Goal: Task Accomplishment & Management: Complete application form

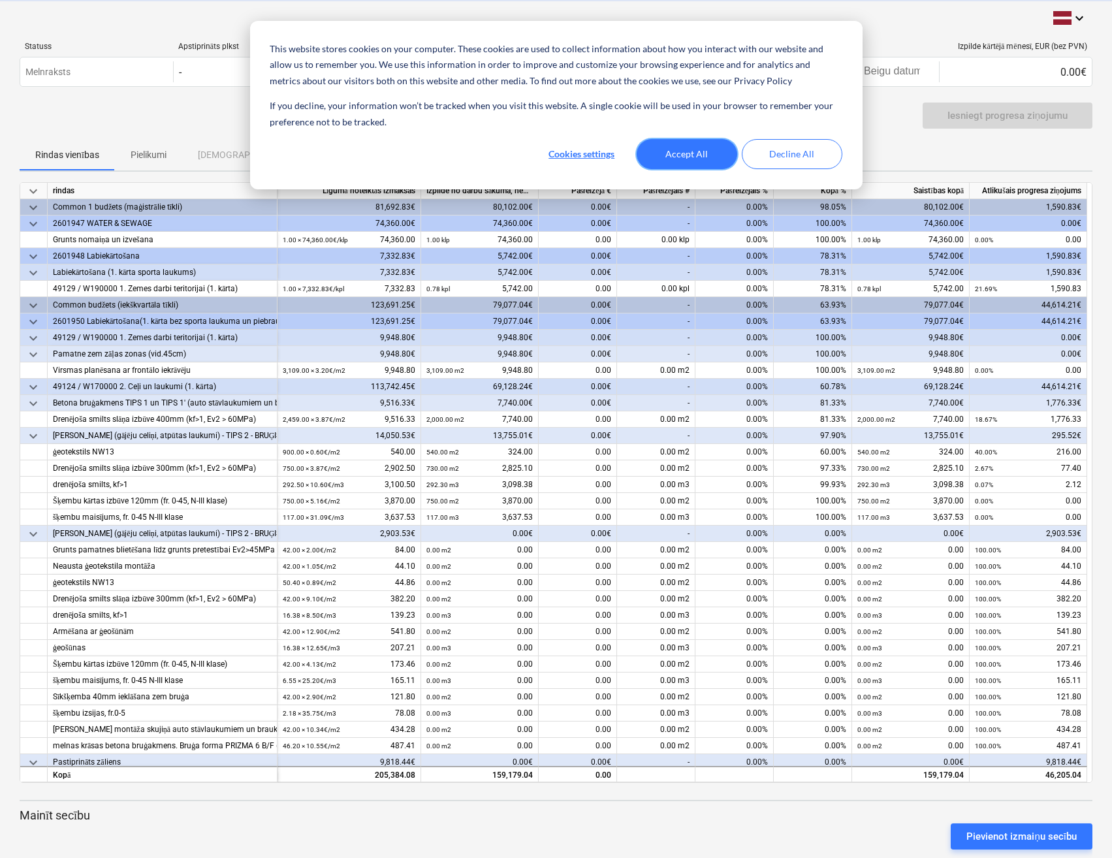
click at [709, 151] on button "Accept All" at bounding box center [687, 154] width 101 height 30
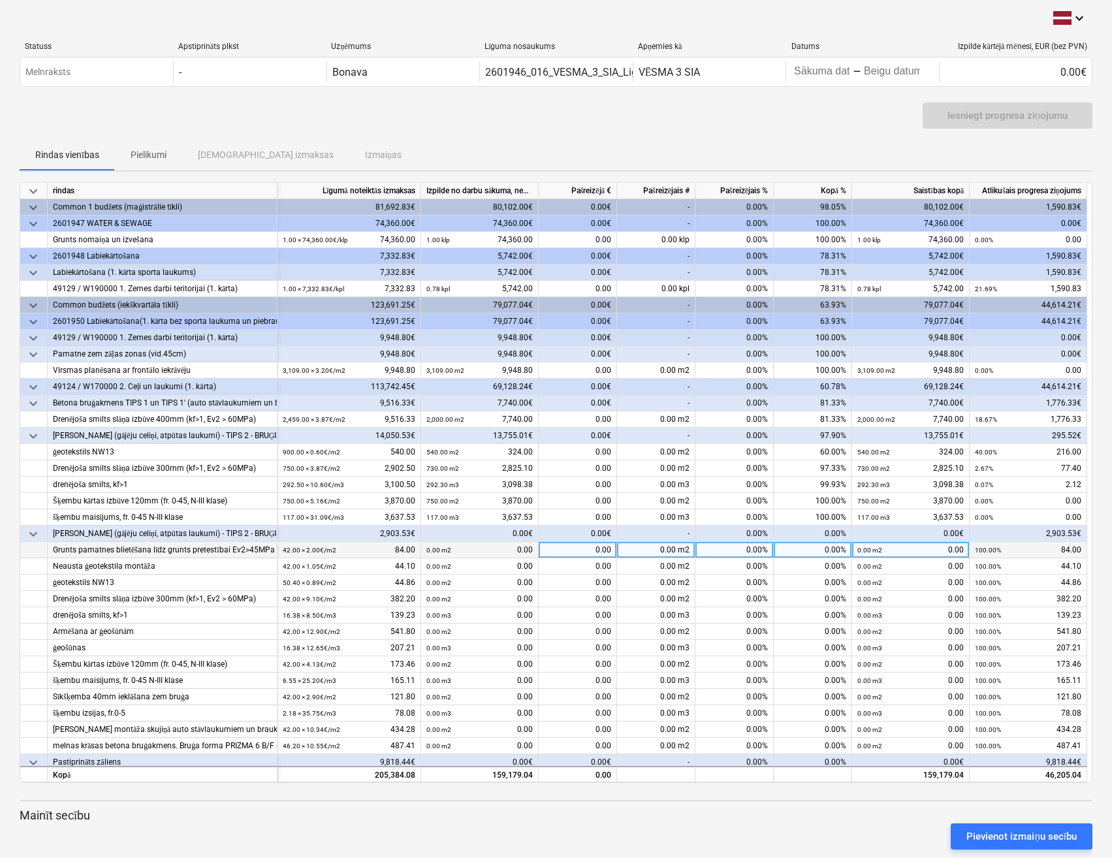
click at [581, 549] on div "0.00" at bounding box center [578, 550] width 78 height 16
type input "84"
type input "44.10"
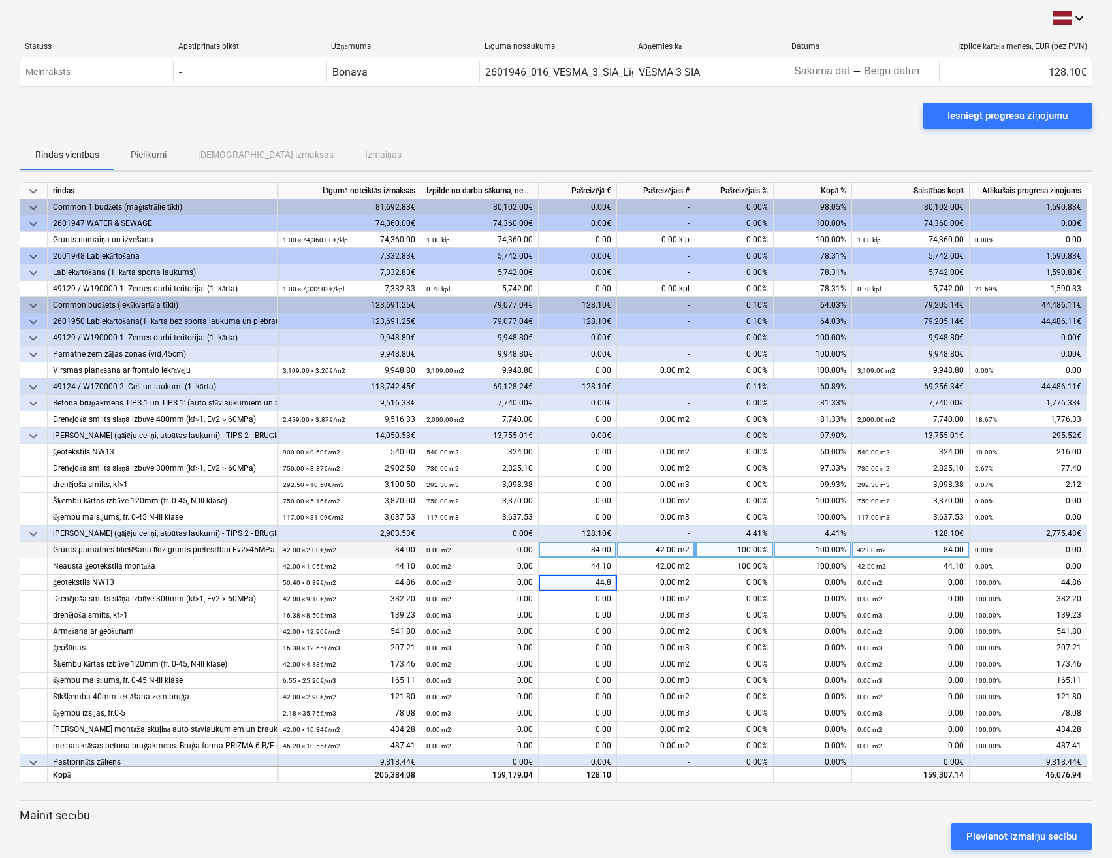
type input "44.86"
type input "382.20"
type input "139.23"
type input "5"
type input "541.8"
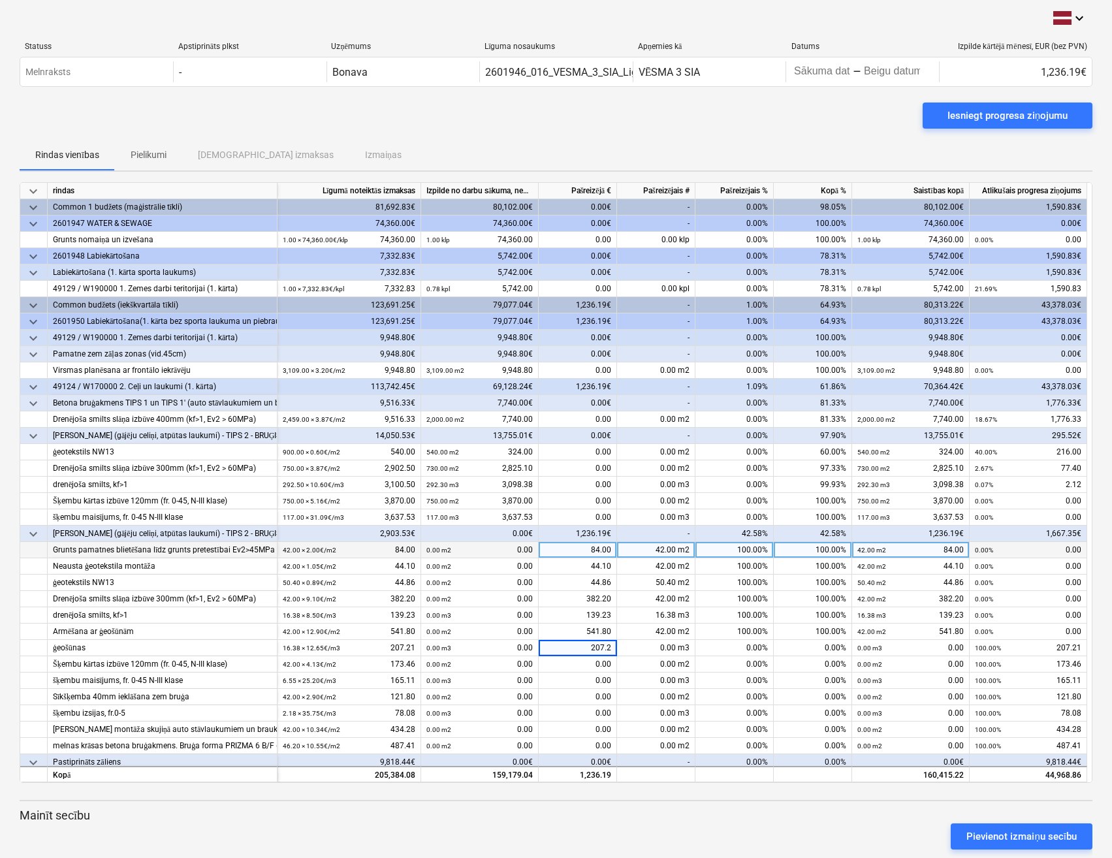
type input "207.21"
type input "173.46"
type input "165.11"
type input "121.80"
type input "78.08"
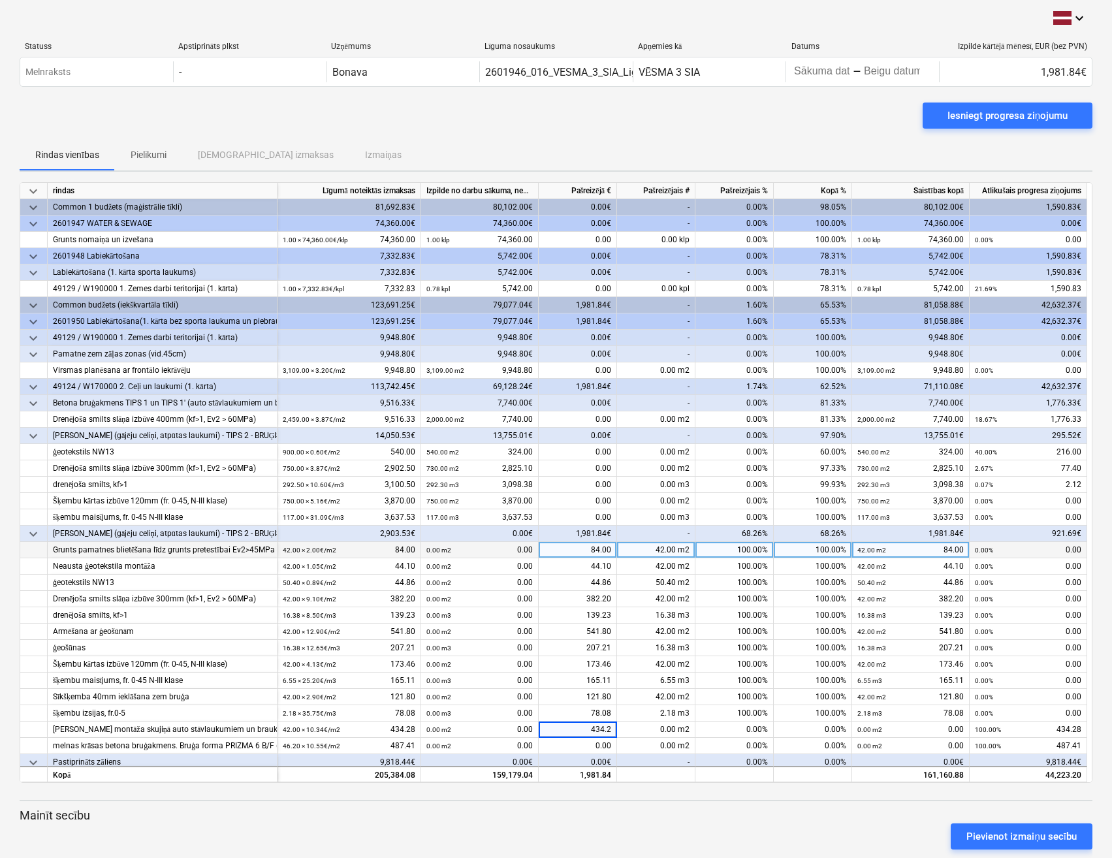
type input "434.28"
type input "487.41"
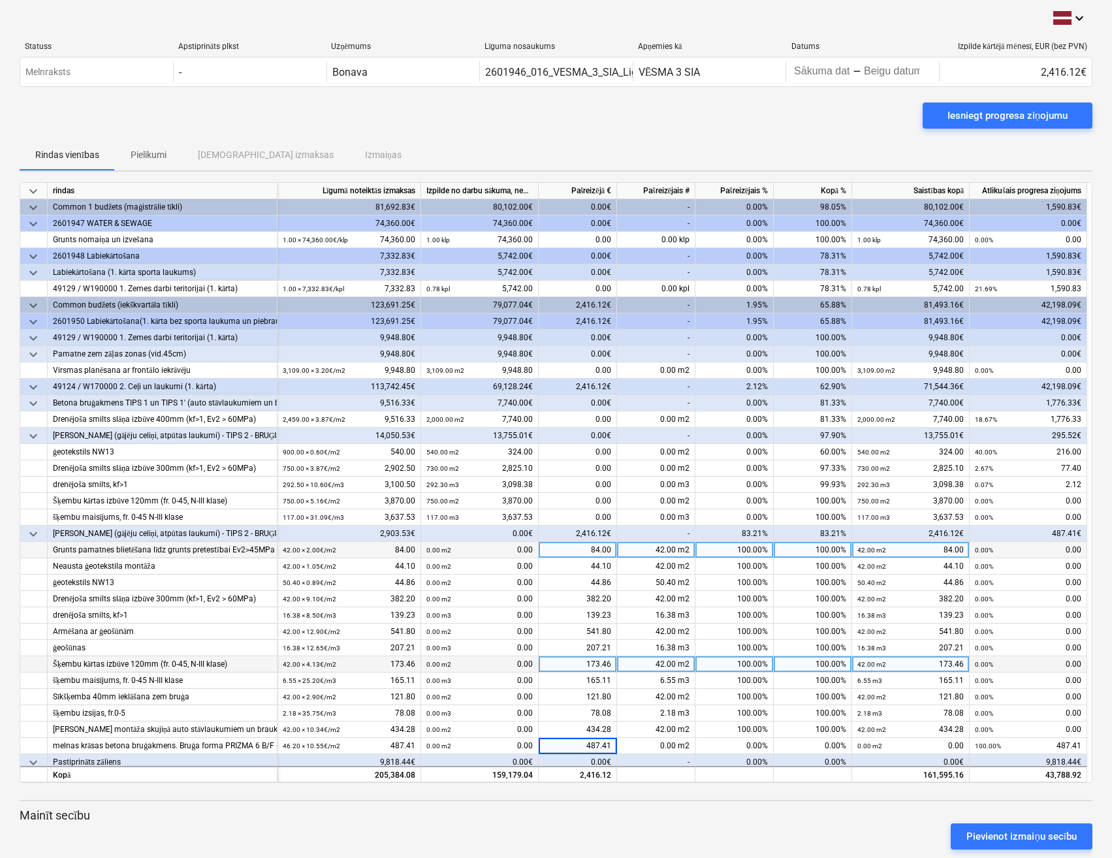
click at [785, 665] on div "100.00%" at bounding box center [813, 664] width 78 height 16
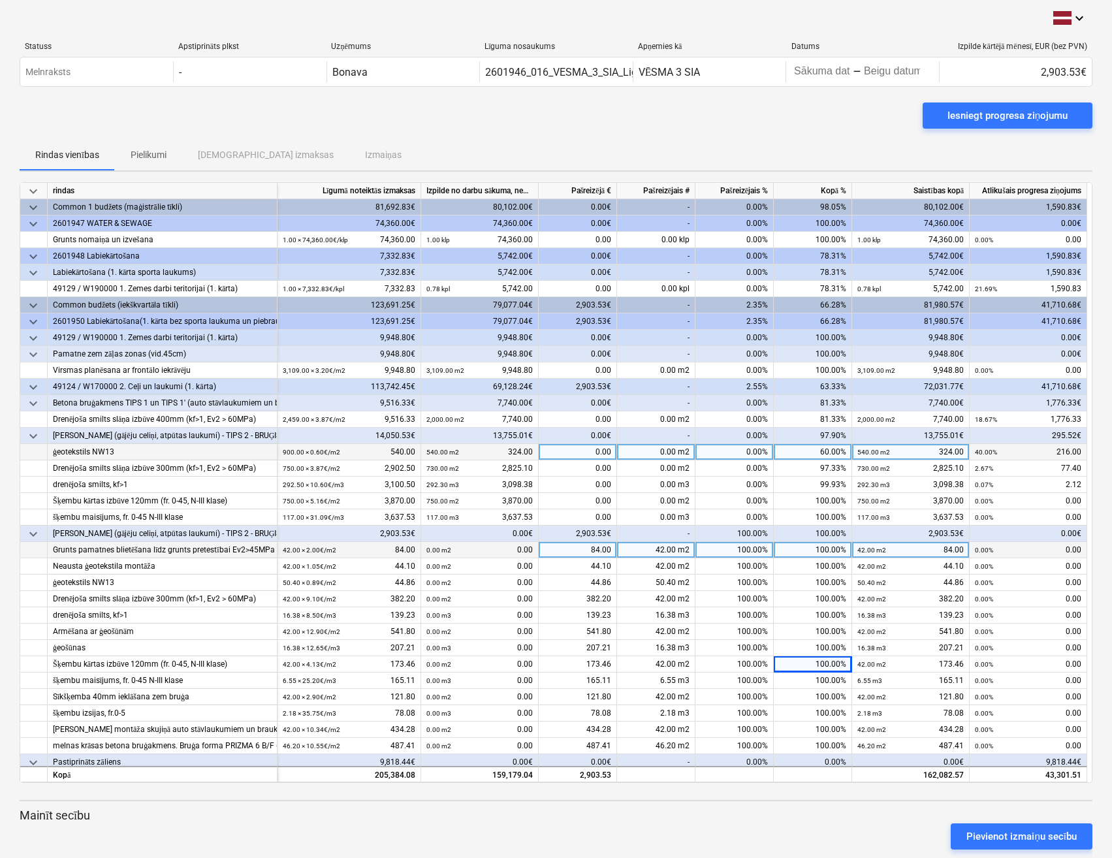
click at [578, 452] on div "0.00" at bounding box center [578, 452] width 78 height 16
type input "216"
type input "77.40"
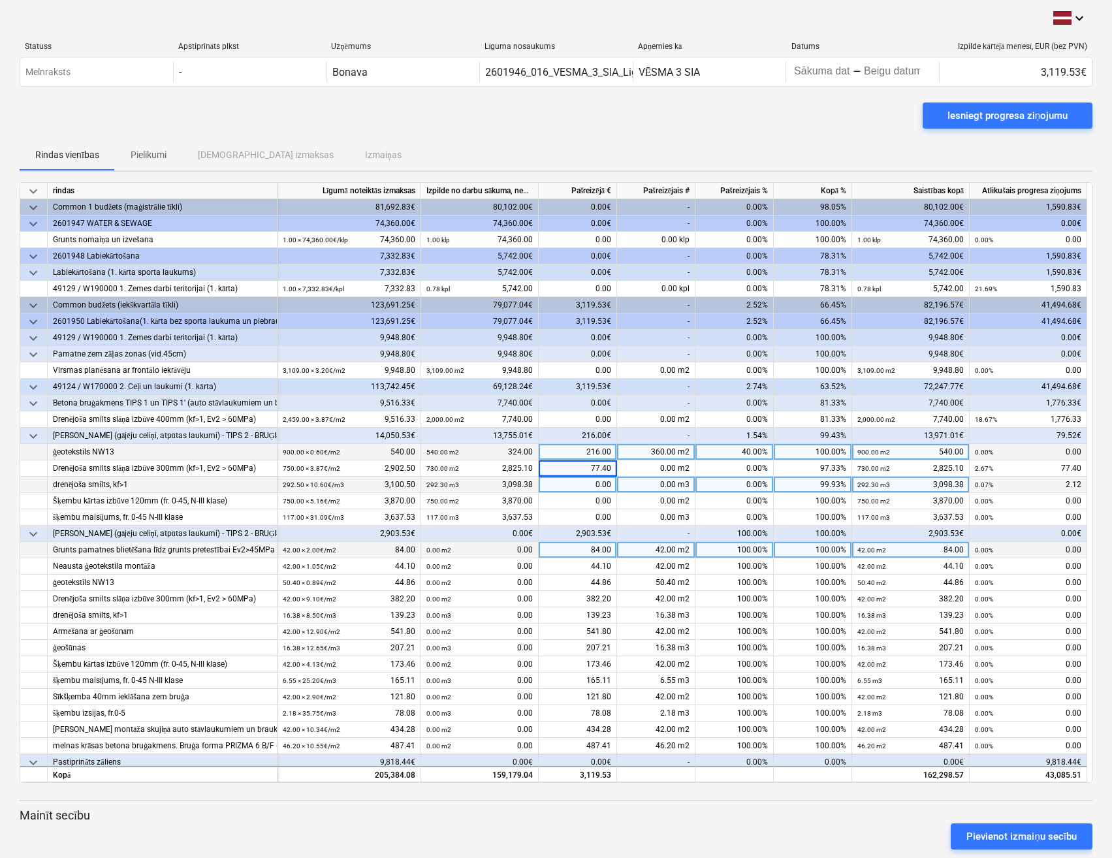
click at [583, 487] on div "0.00" at bounding box center [578, 485] width 78 height 16
type input "2.12"
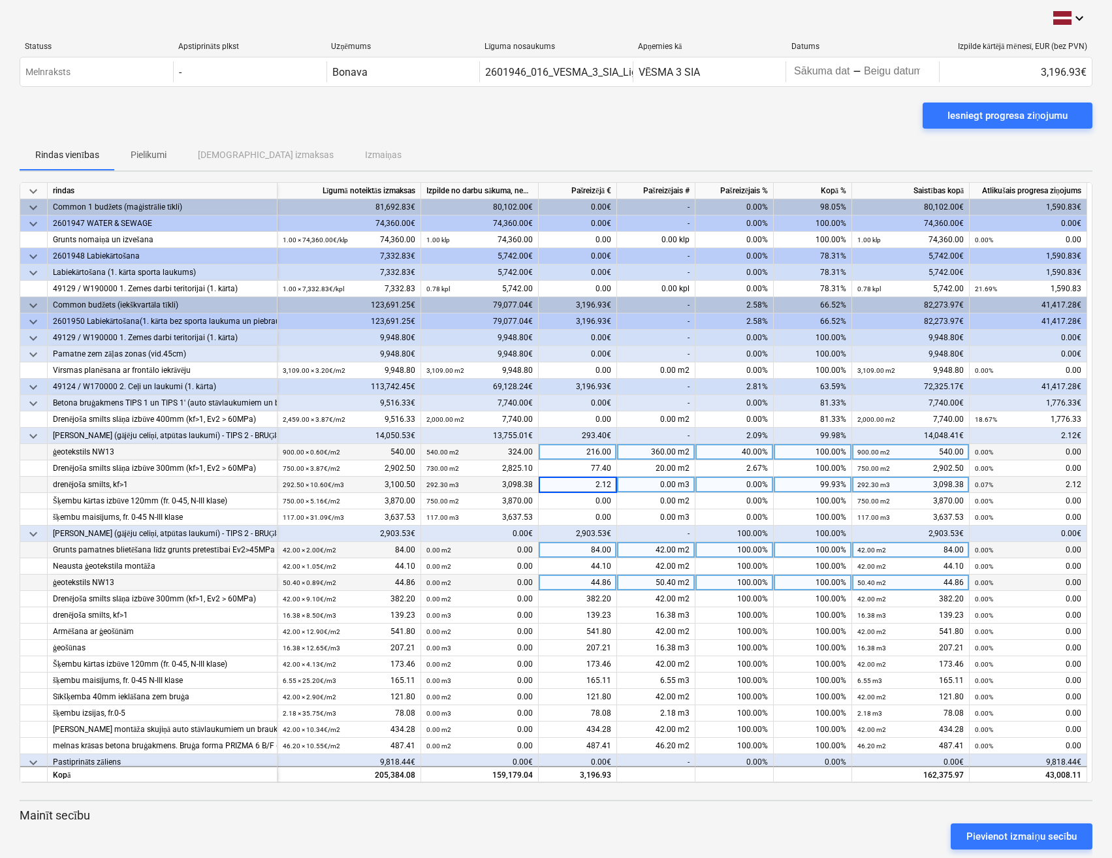
click at [631, 584] on div "50.40 m2" at bounding box center [656, 582] width 78 height 16
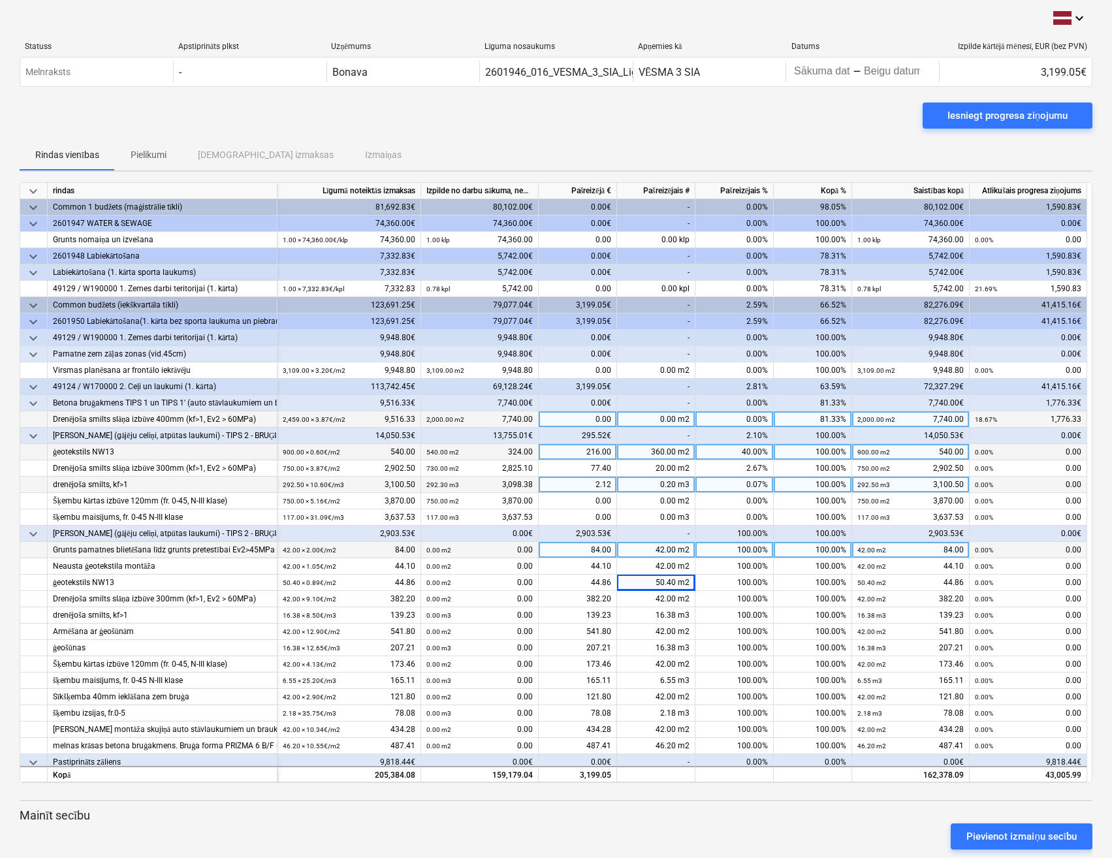
click at [582, 420] on div "0.00" at bounding box center [578, 419] width 78 height 16
type input "1776.33"
click at [612, 446] on div "216.00" at bounding box center [578, 452] width 78 height 16
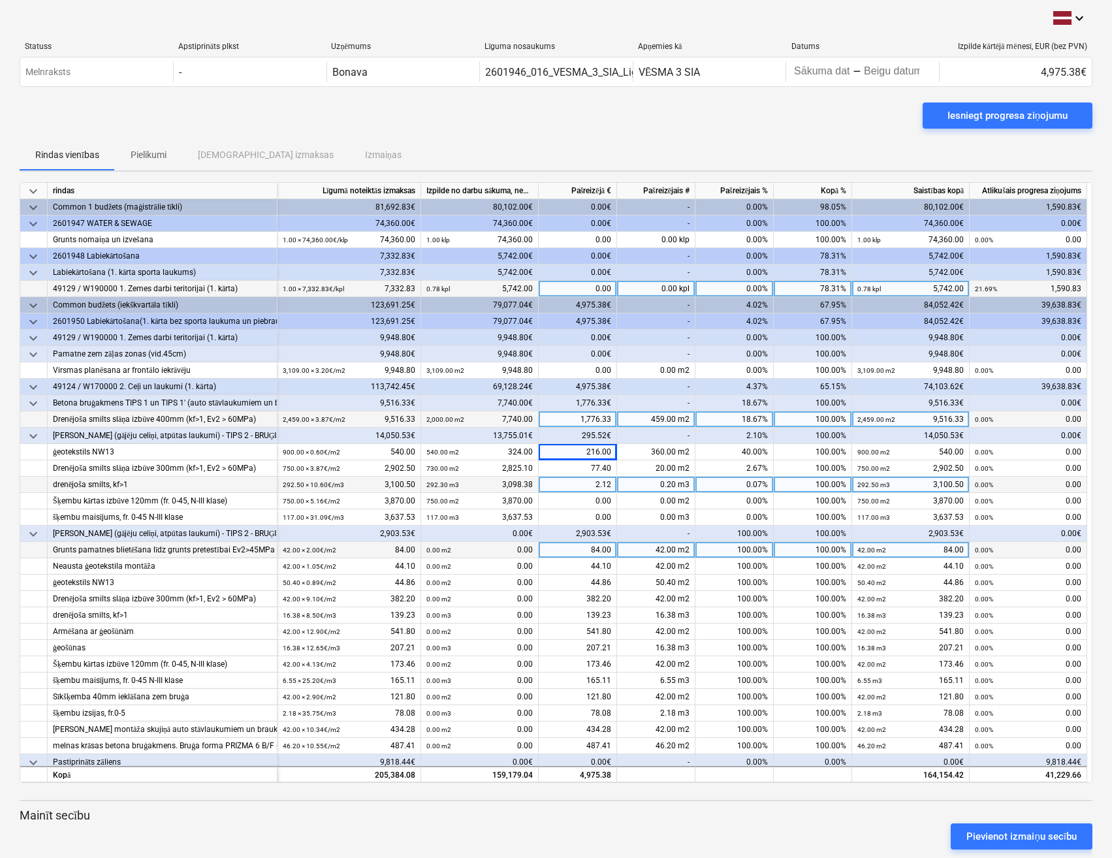
click at [571, 289] on div "0.00" at bounding box center [578, 289] width 78 height 16
type input "1590.83"
click at [553, 339] on div "0.00€" at bounding box center [578, 338] width 78 height 16
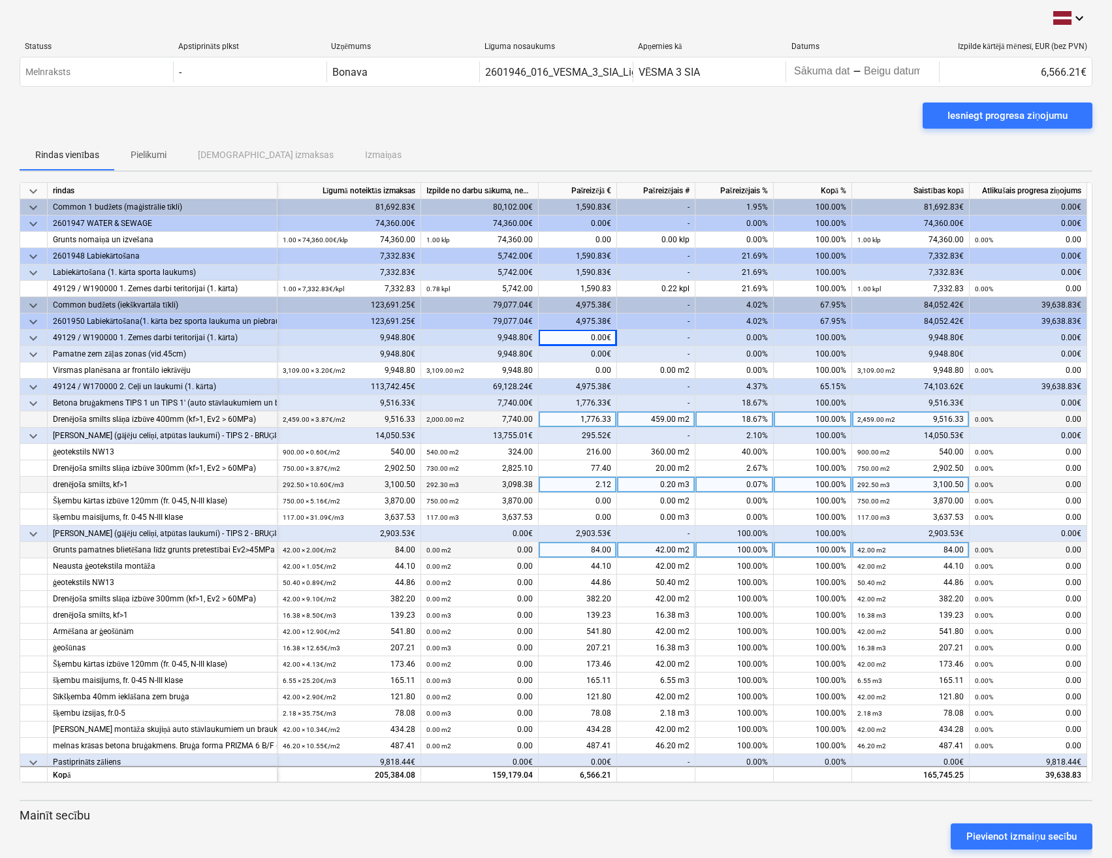
click at [67, 302] on div "Common budžets (iekškvartāla tīkli)" at bounding box center [162, 305] width 219 height 16
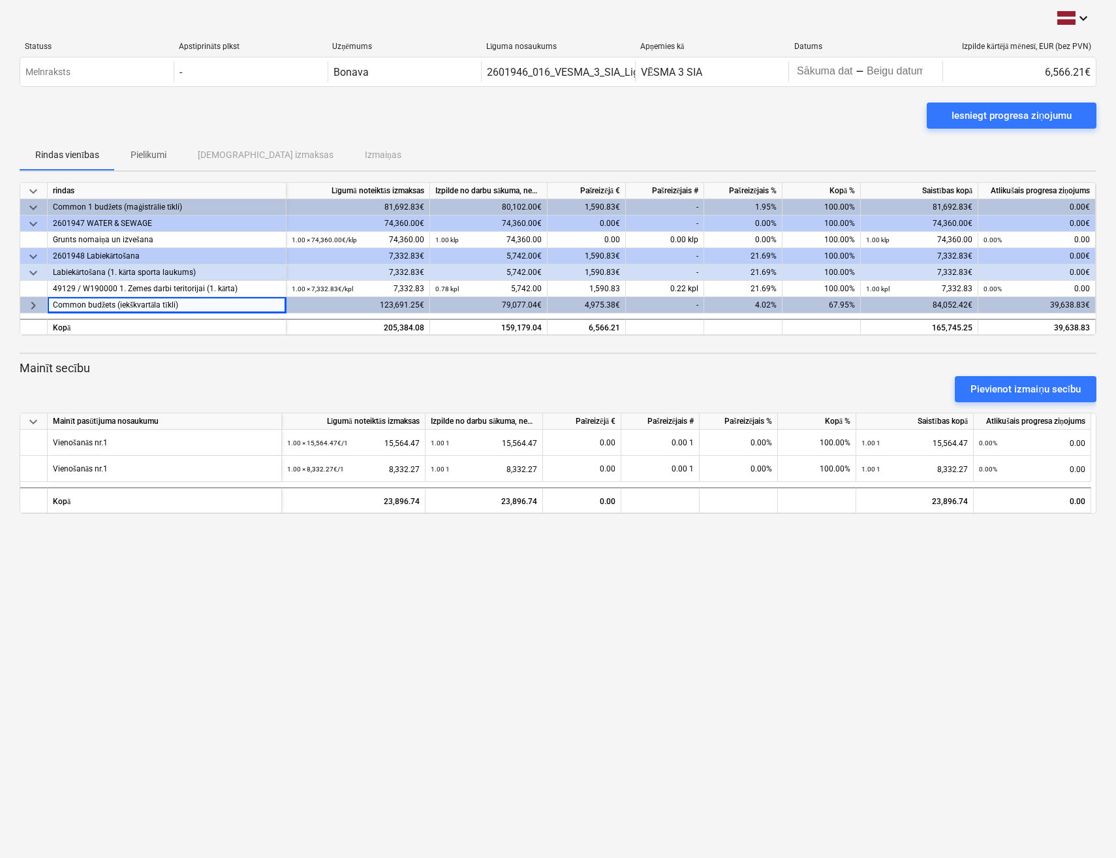
click at [35, 304] on span "keyboard_arrow_right" at bounding box center [33, 306] width 16 height 16
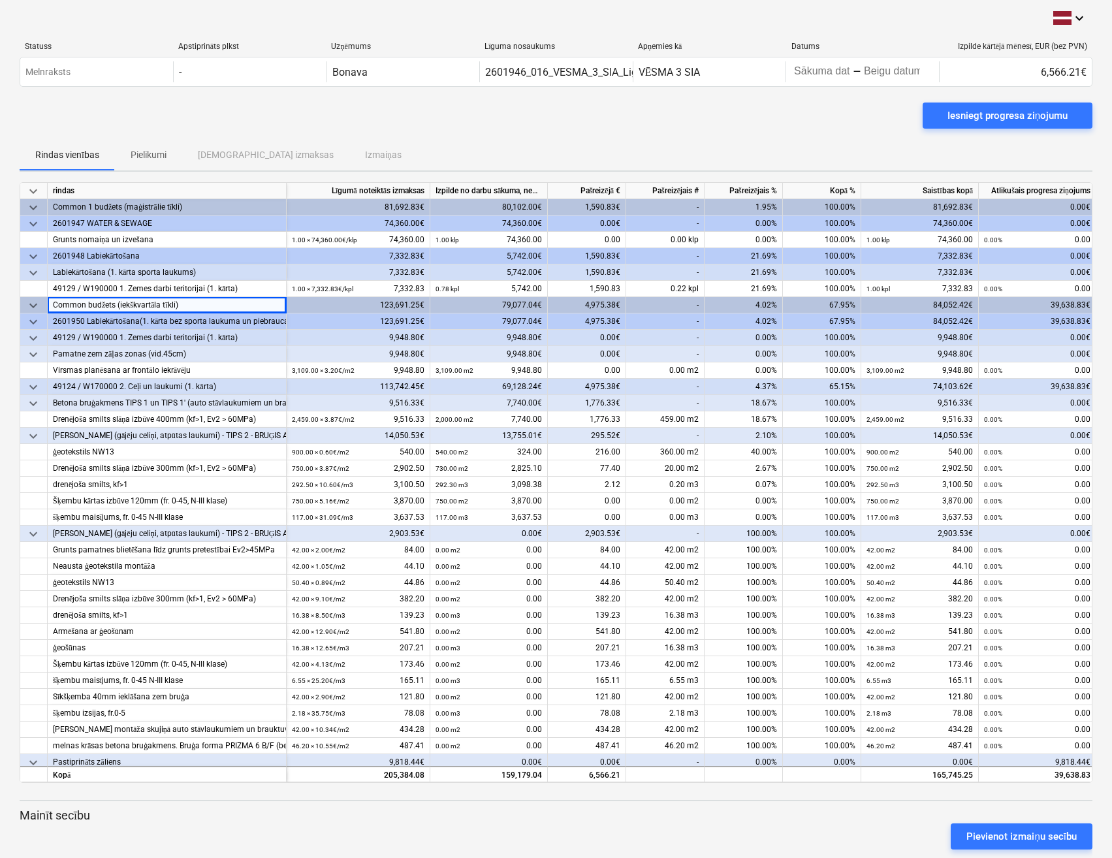
click at [37, 319] on span "keyboard_arrow_down" at bounding box center [33, 322] width 16 height 16
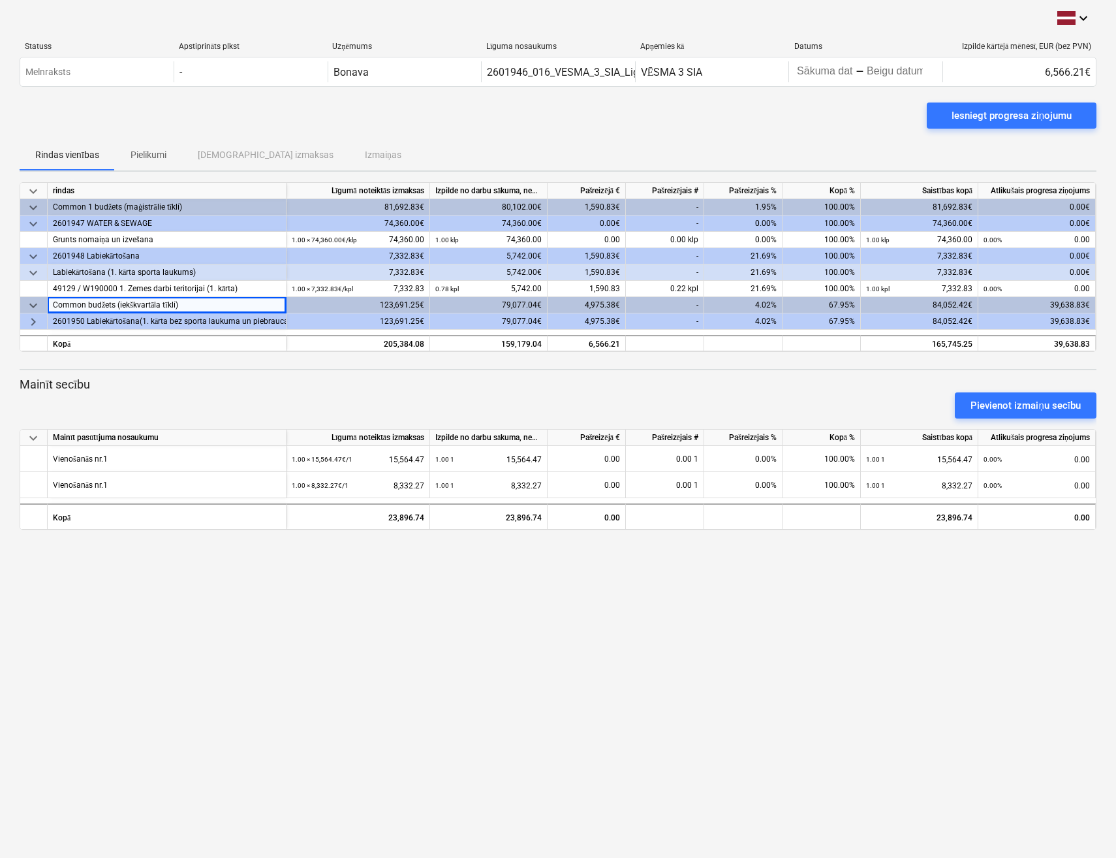
click at [35, 317] on span "keyboard_arrow_right" at bounding box center [33, 322] width 16 height 16
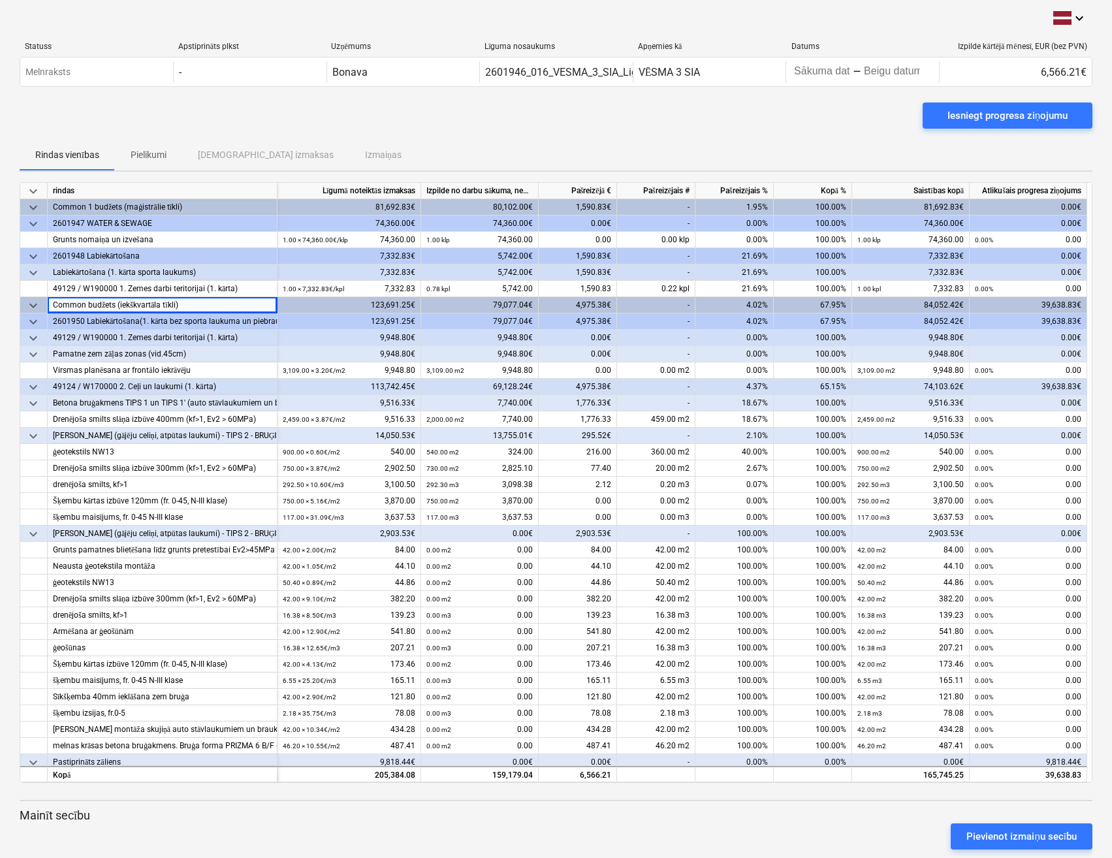
click at [35, 353] on span "keyboard_arrow_down" at bounding box center [33, 355] width 16 height 16
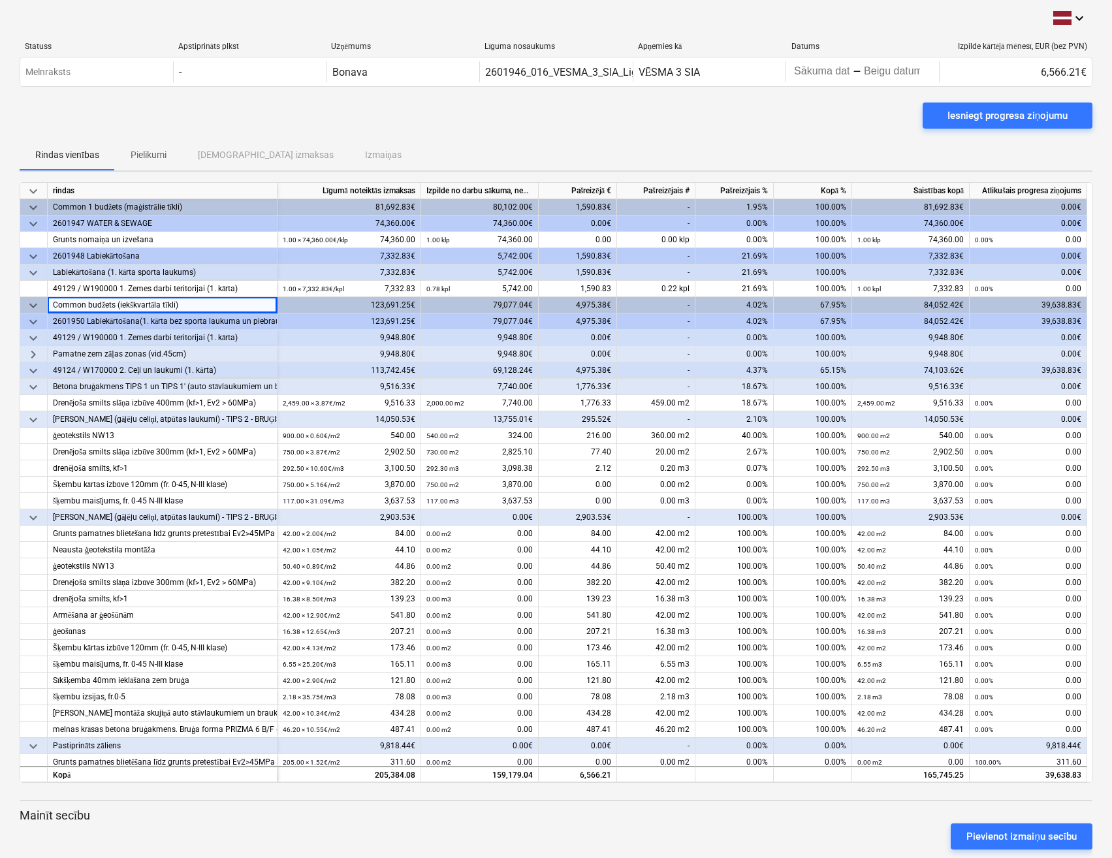
click at [83, 746] on div "Pastiprināts zāliens" at bounding box center [162, 746] width 219 height 16
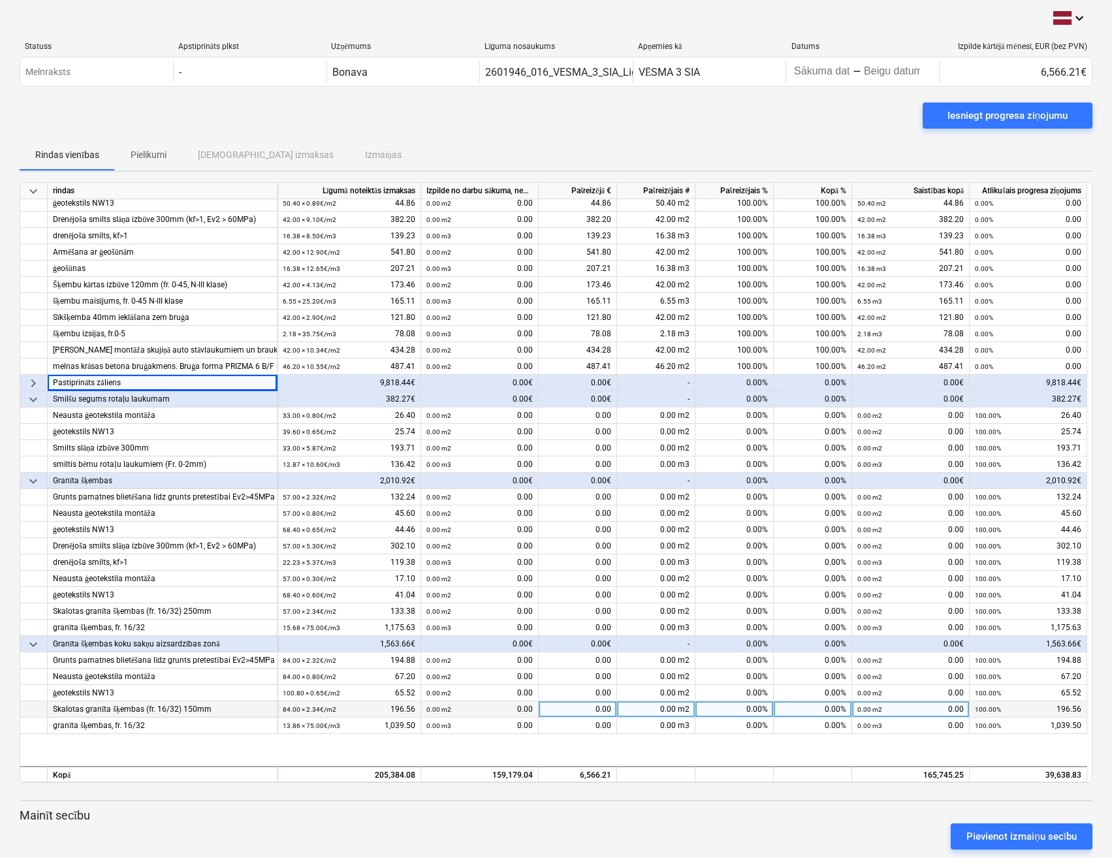
scroll to position [457, 0]
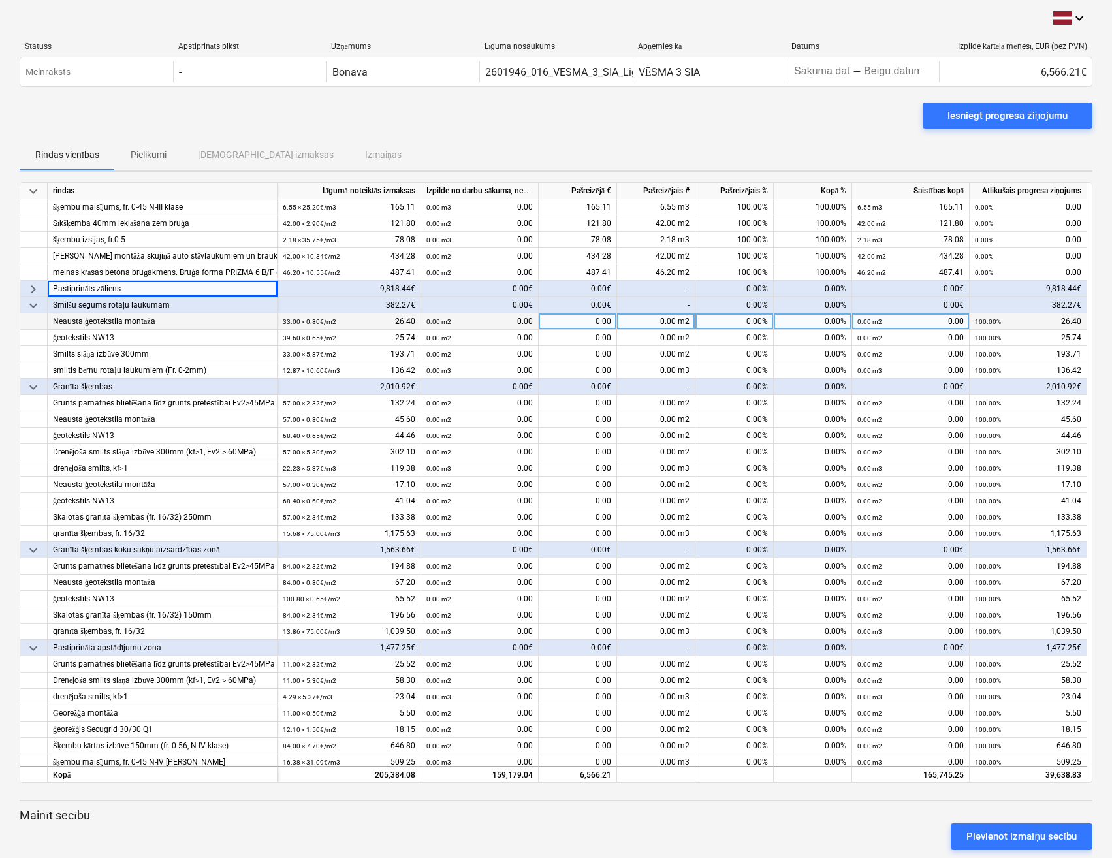
click at [591, 323] on div "0.00" at bounding box center [578, 321] width 78 height 16
type input "26.40"
type input "25.74"
type input "193.71"
type input "136.42"
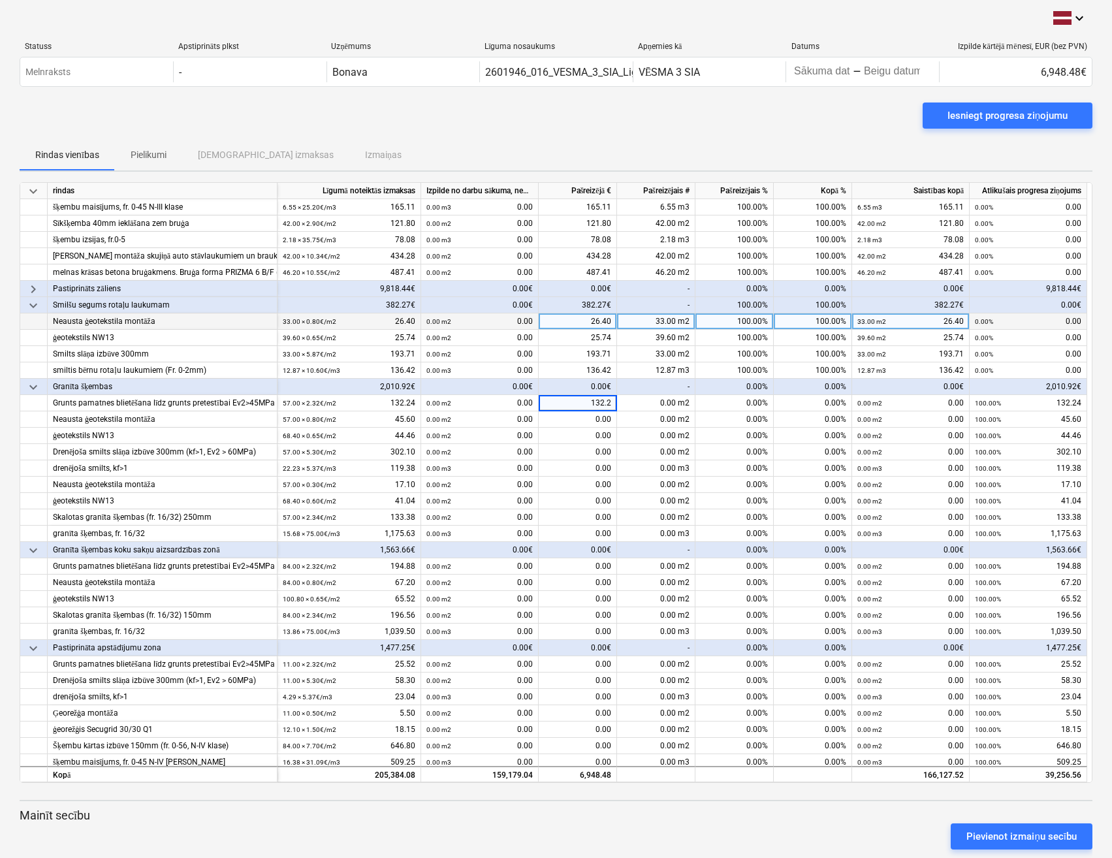
type input "132.24"
type input "45.60"
type input "44.46"
type input "302.10"
type input "119.38"
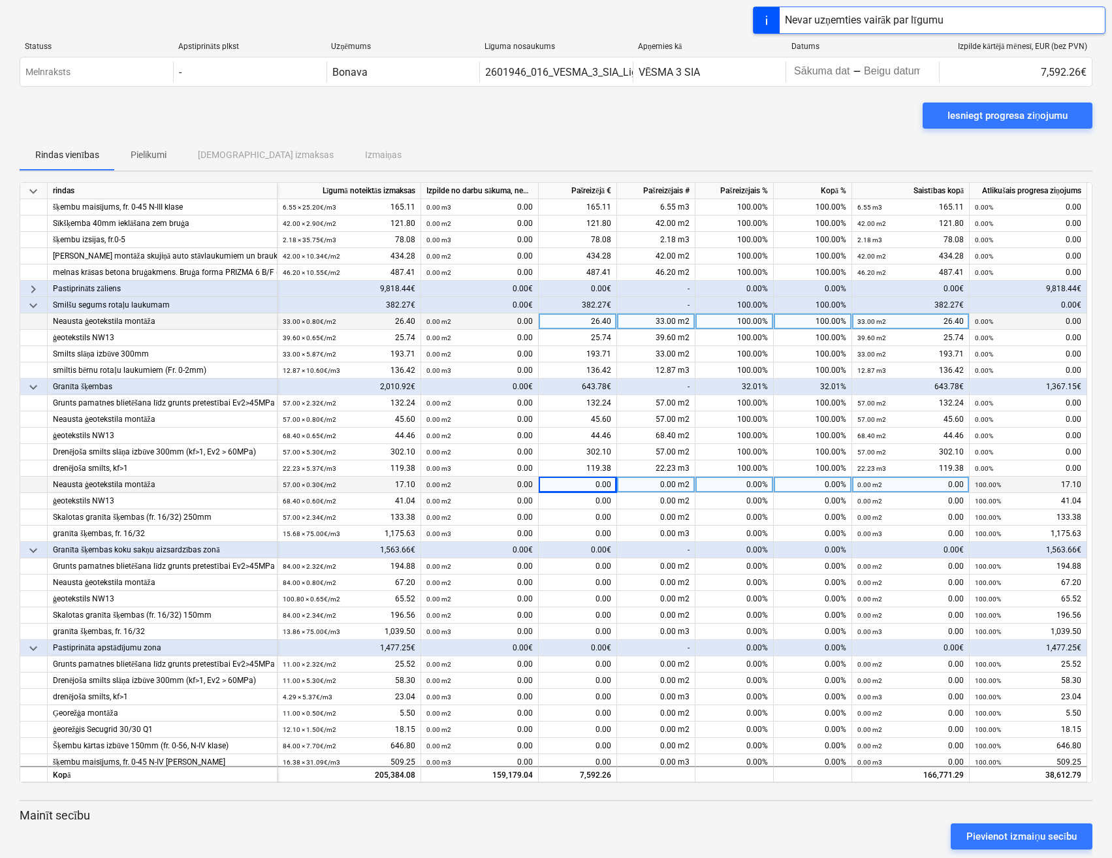
click at [563, 486] on div "0.00" at bounding box center [578, 485] width 78 height 16
type input "17.10"
type input "41.04"
type input "133.38"
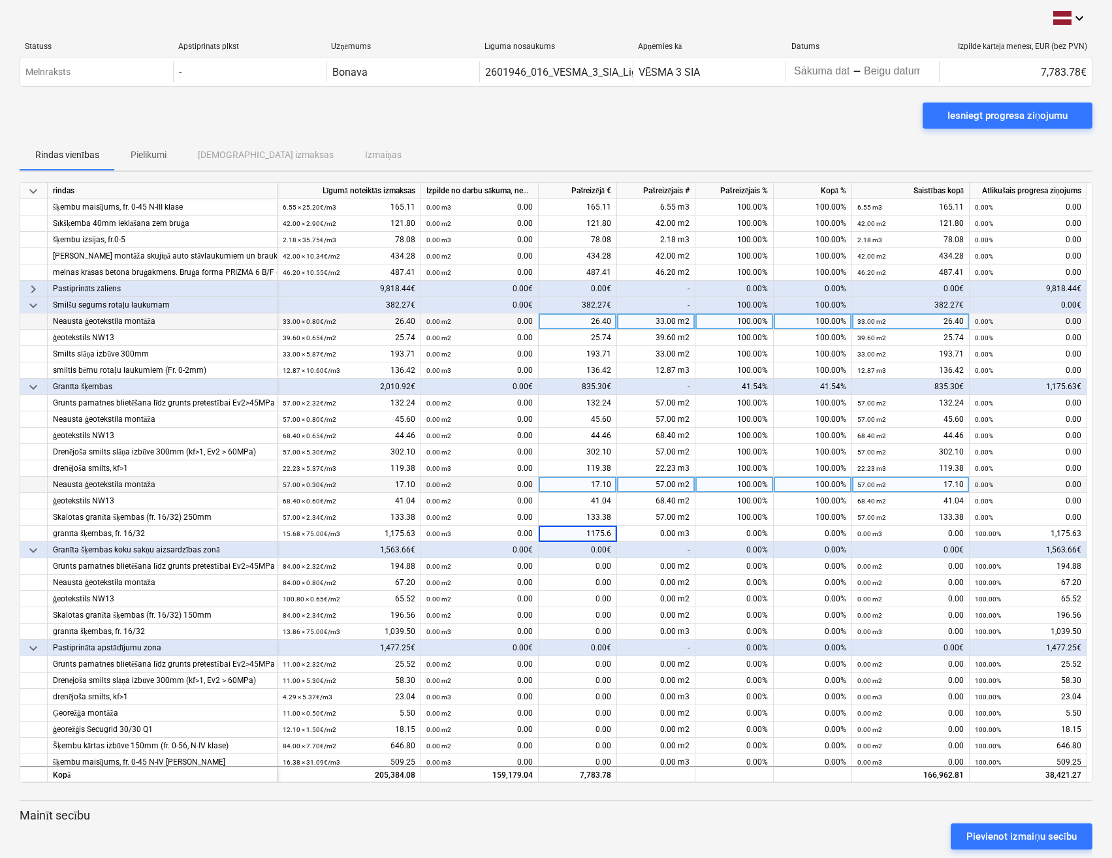
type input "1175.63"
click at [552, 599] on div "0.00" at bounding box center [578, 599] width 78 height 16
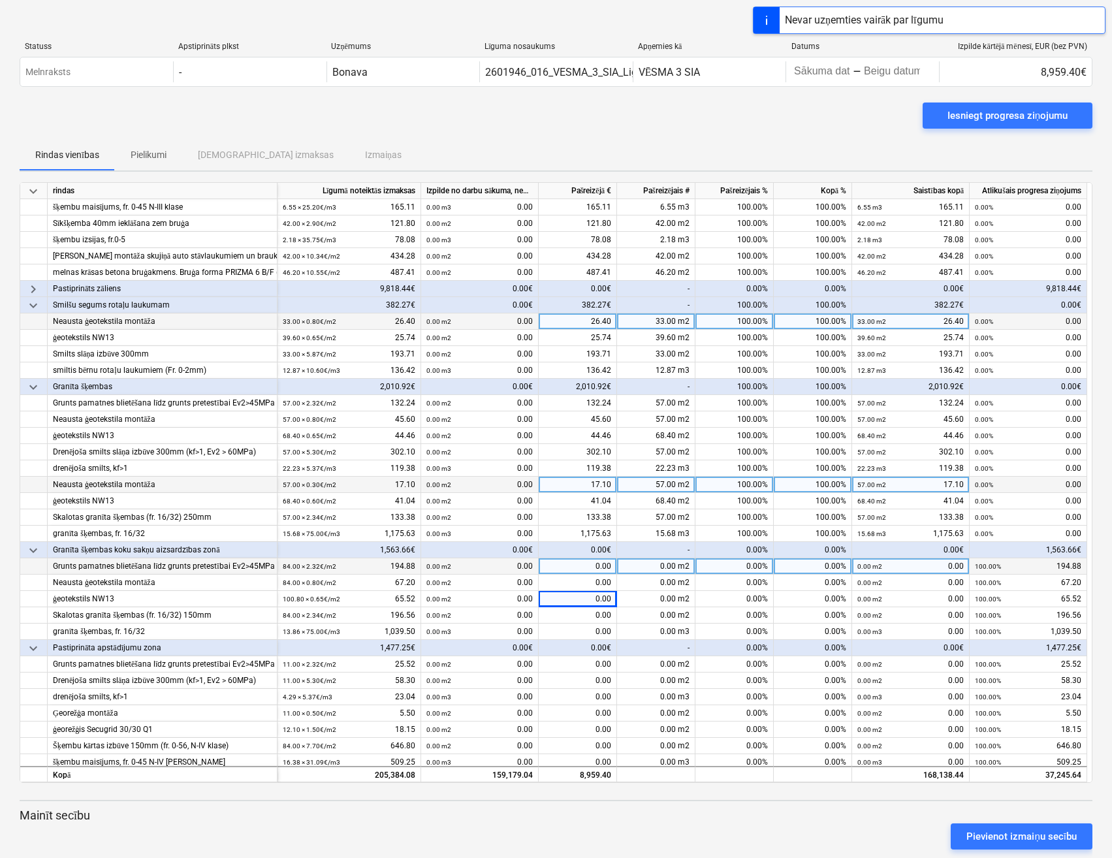
click at [559, 567] on div "0.00" at bounding box center [578, 566] width 78 height 16
type input "194.88"
type input "67.20"
type input "65.52"
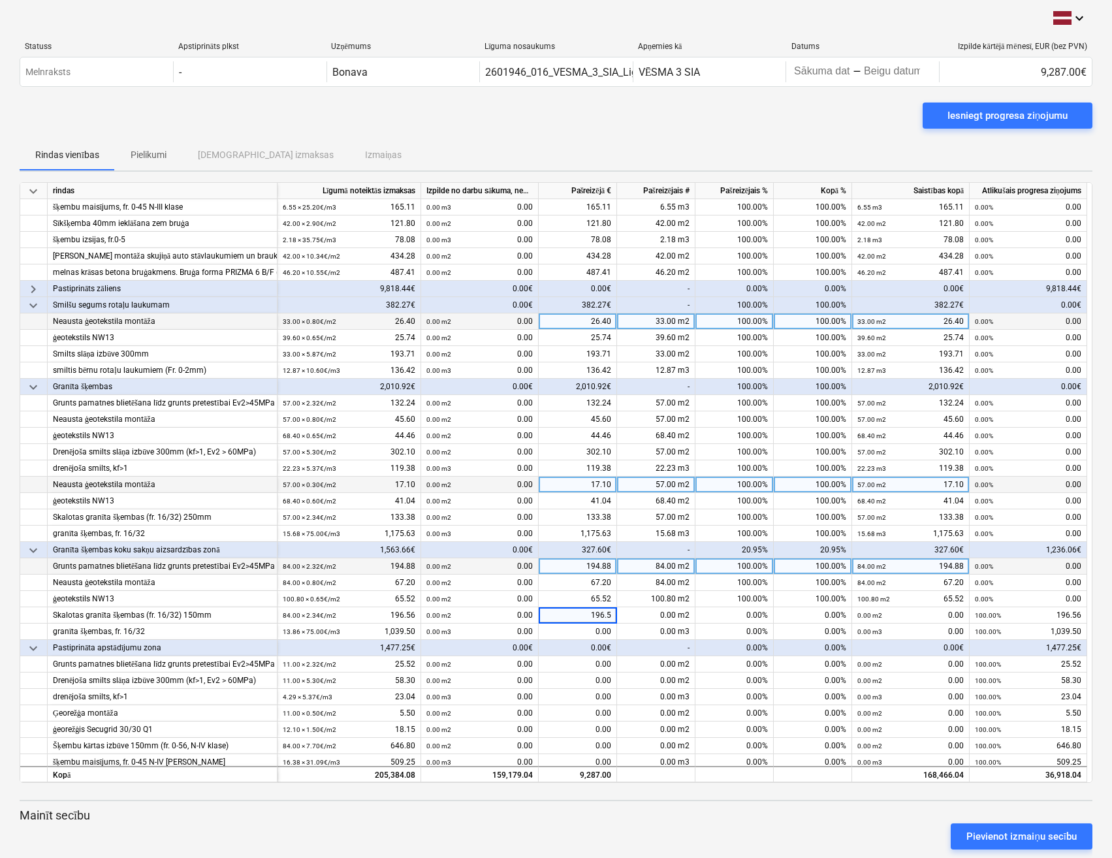
type input "196.56"
type input "1039.50"
type input "25.52"
type input "58.30"
type input "23.04"
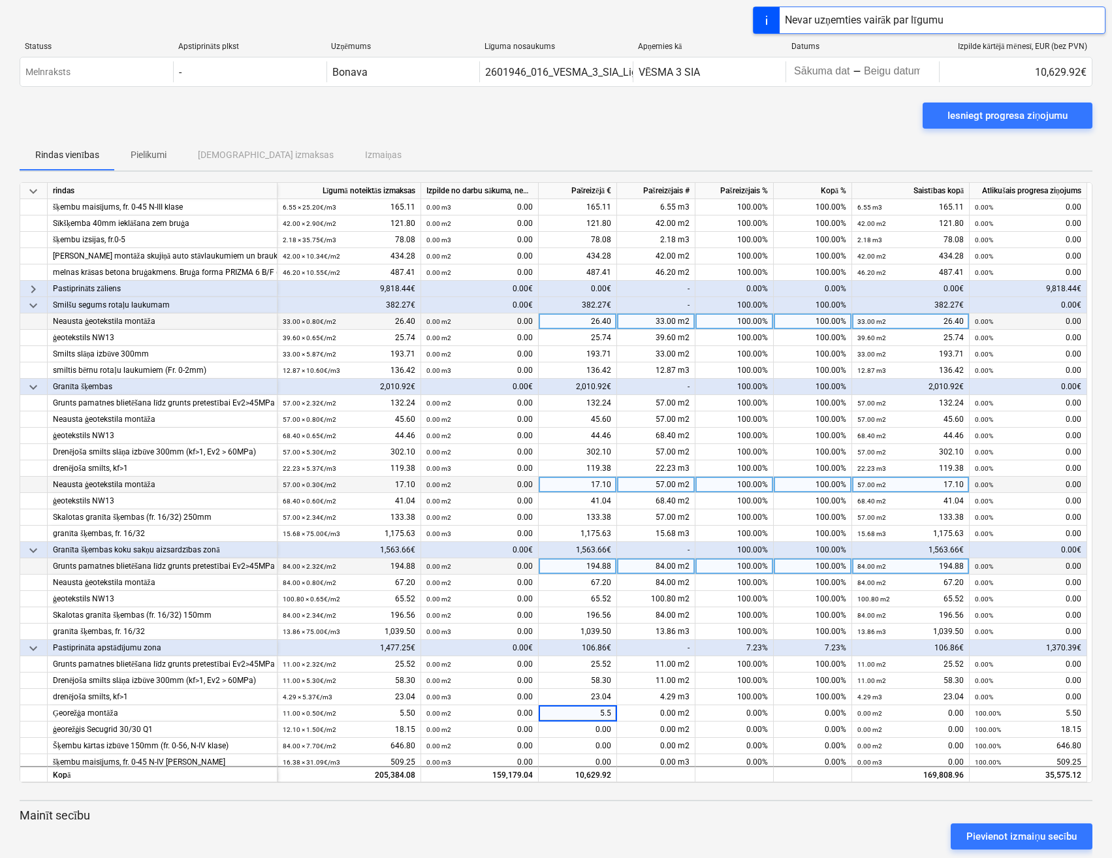
type input "5.50"
type input "18.15"
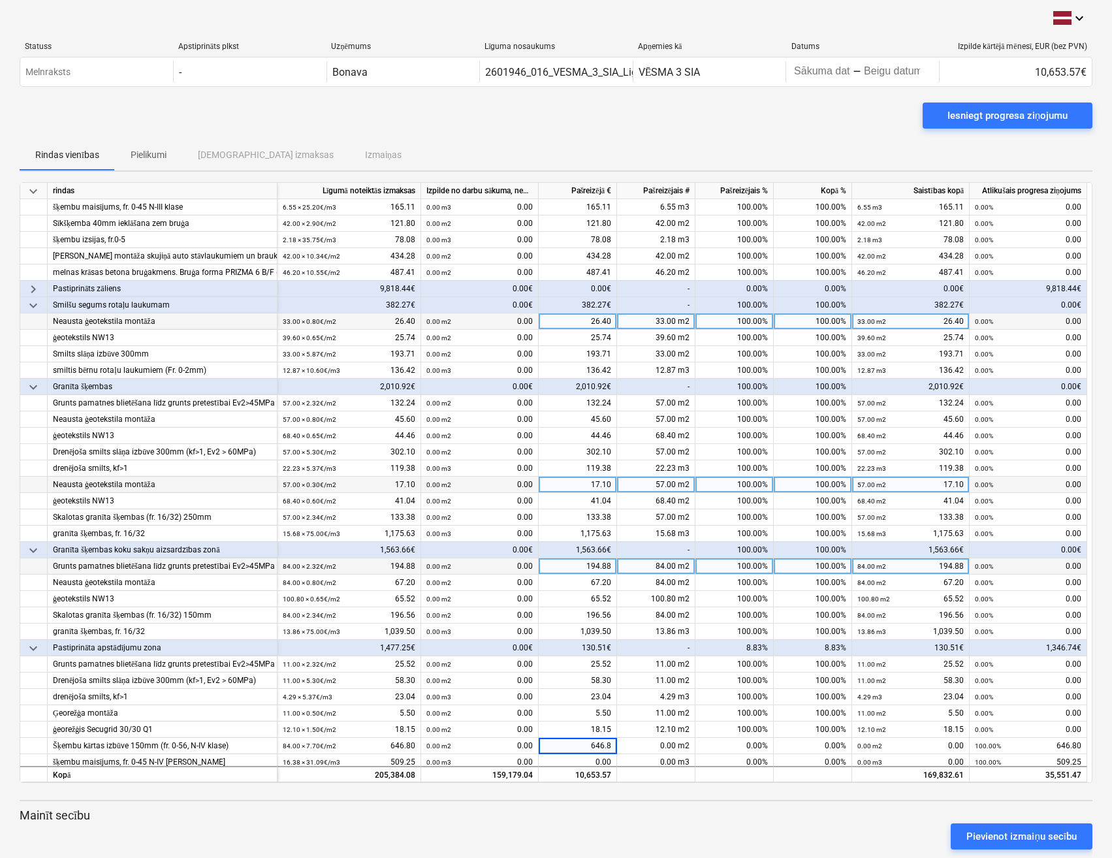
type input "646.80"
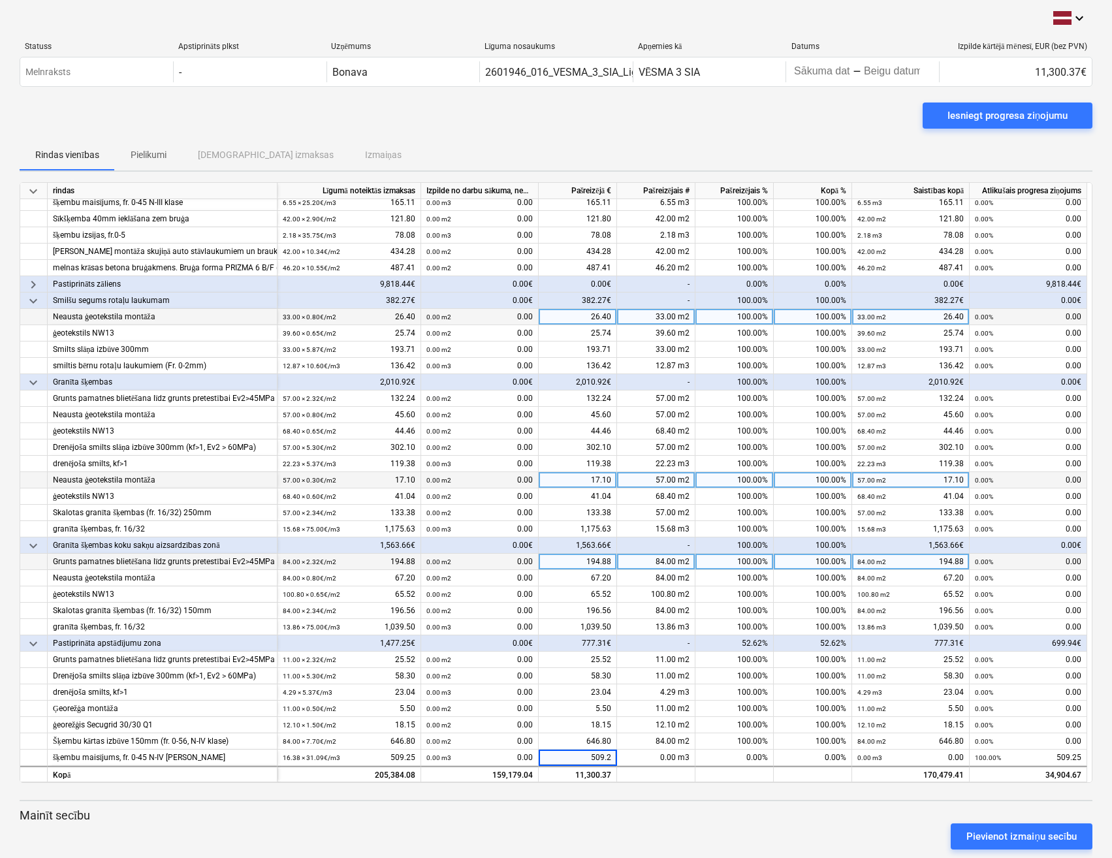
type input "509.25"
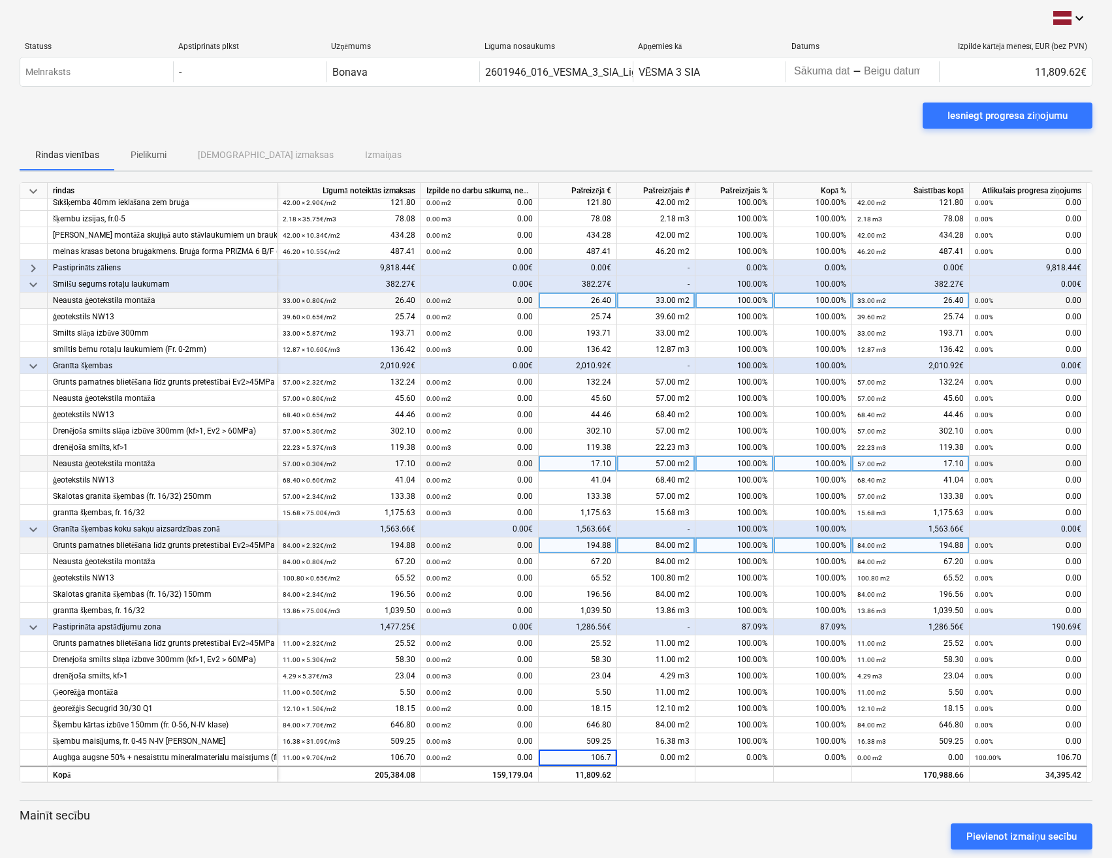
type input "106.70"
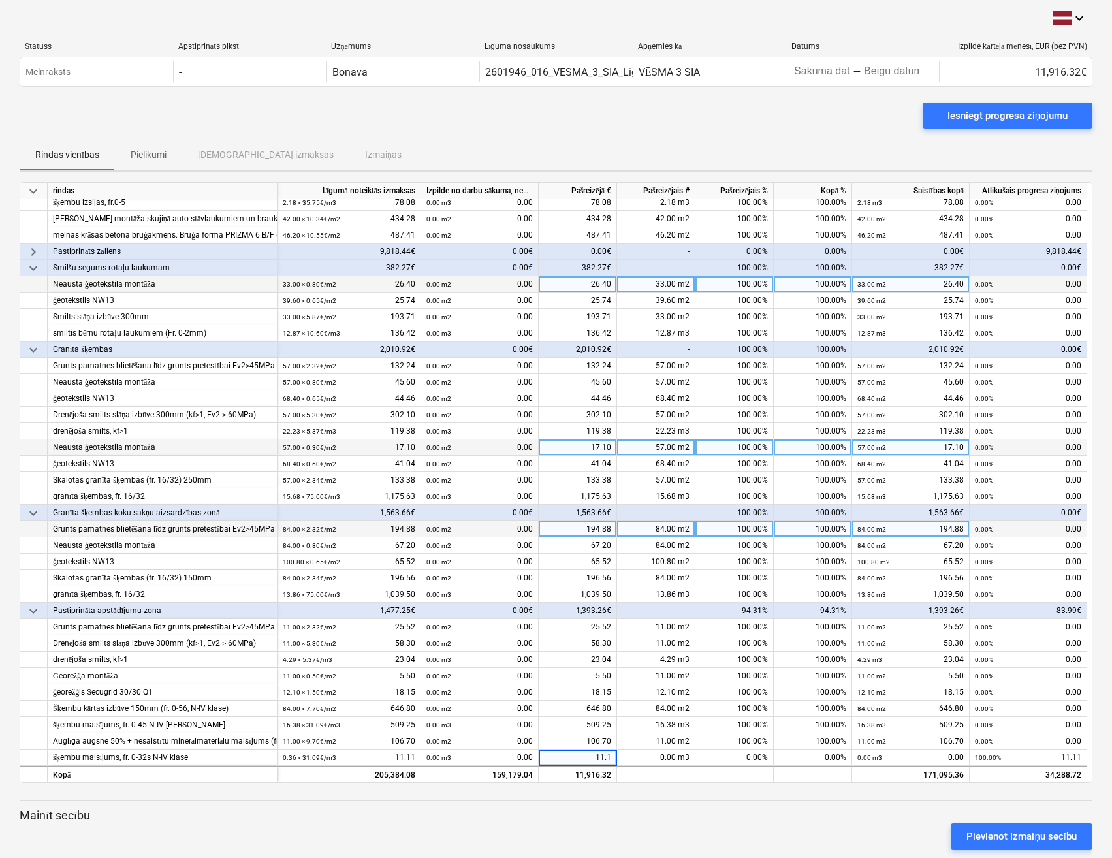
type input "11.11"
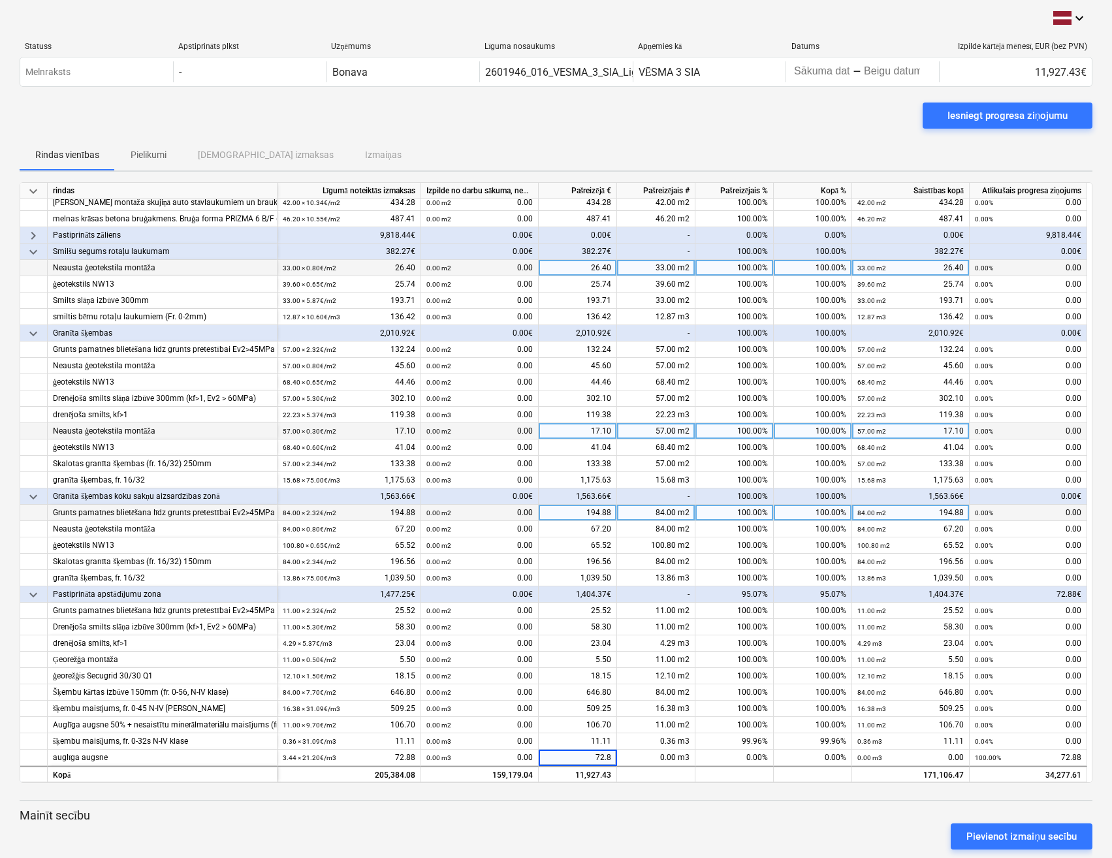
type input "72.88"
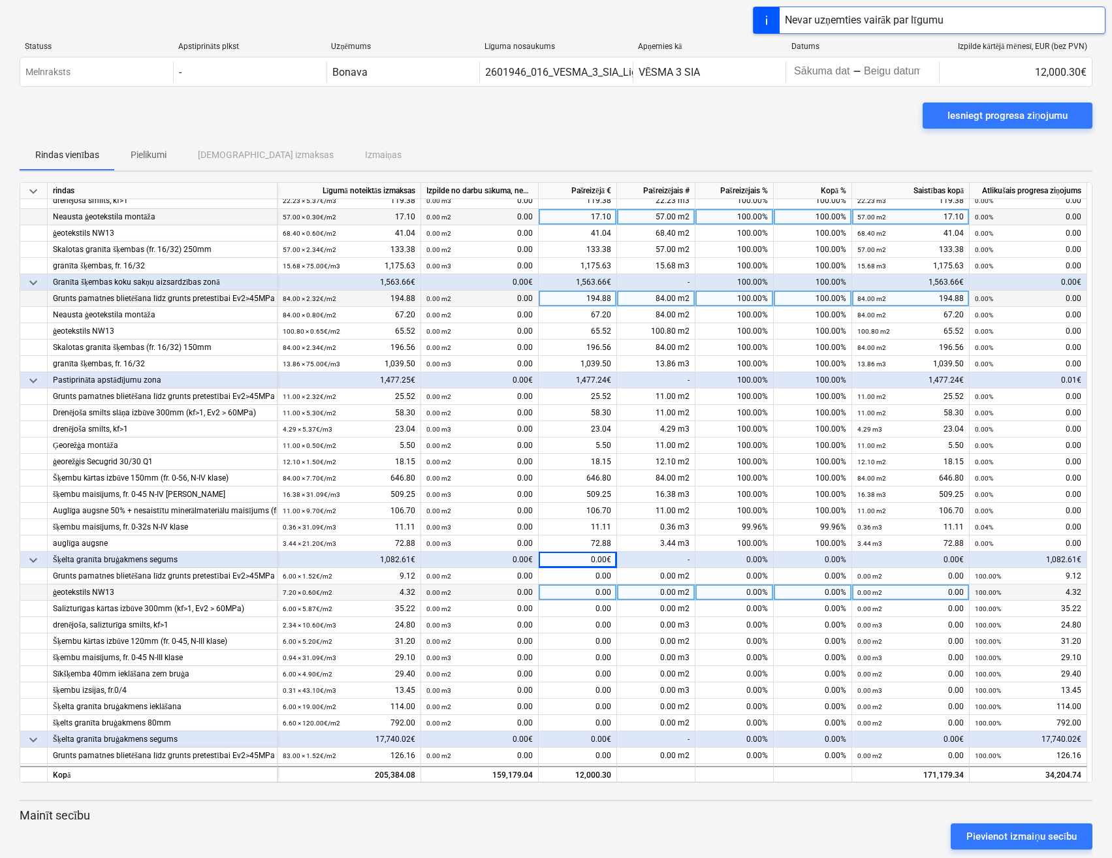
scroll to position [788, 0]
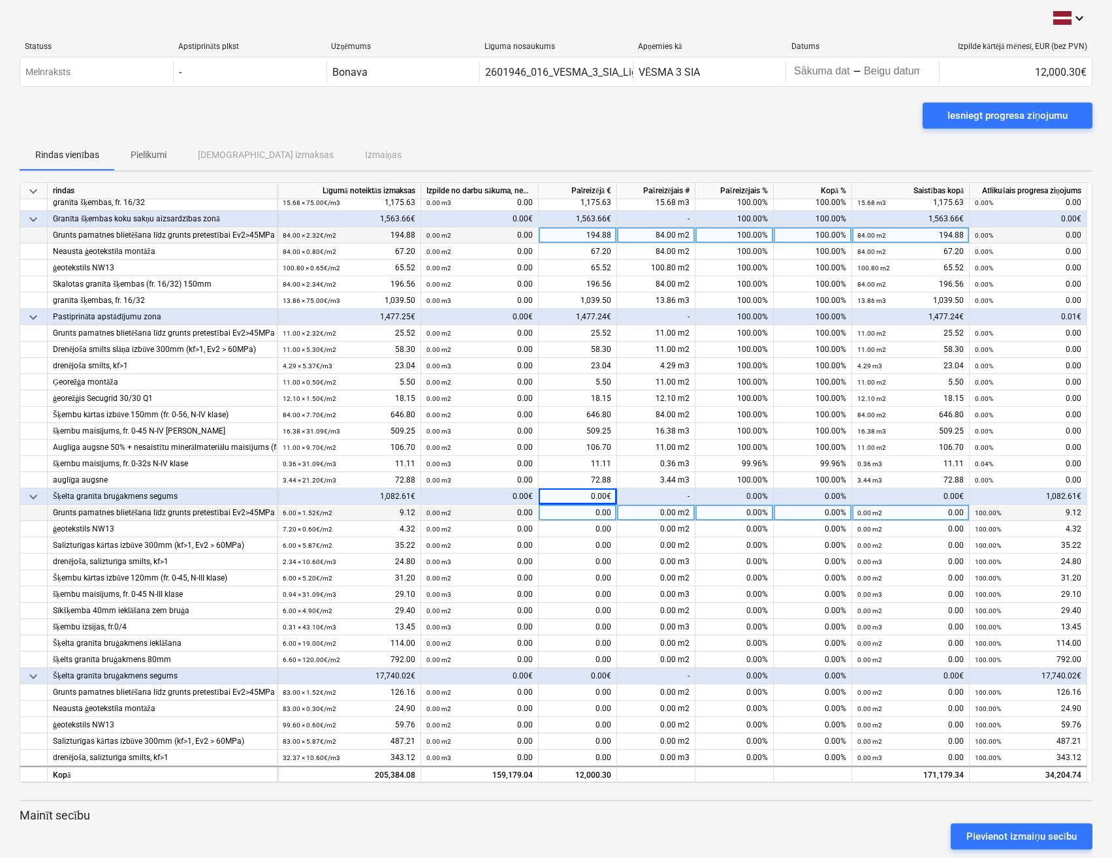
click at [574, 514] on div "0.00" at bounding box center [578, 513] width 78 height 16
type input "9.12"
type input "4.32"
type input "35.22"
type input "24.80"
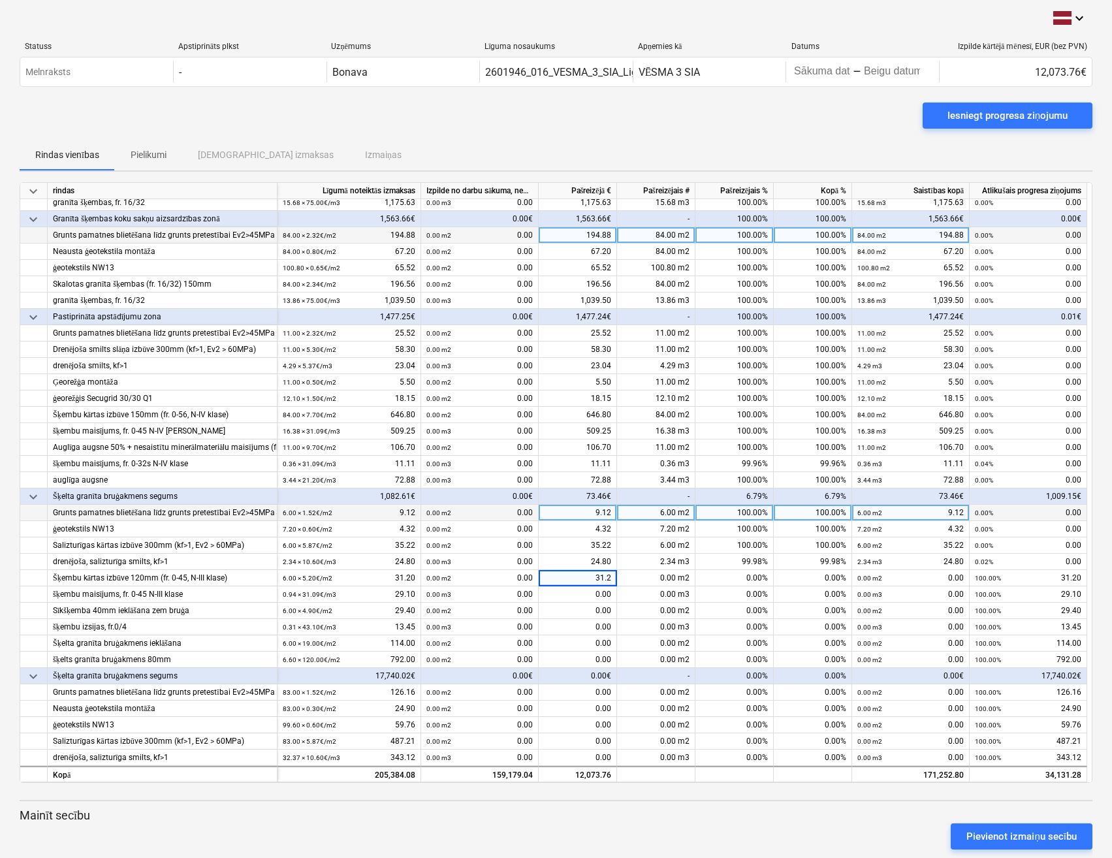
type input "31.20"
type input "29.10"
type input "29.40"
type input "13.45"
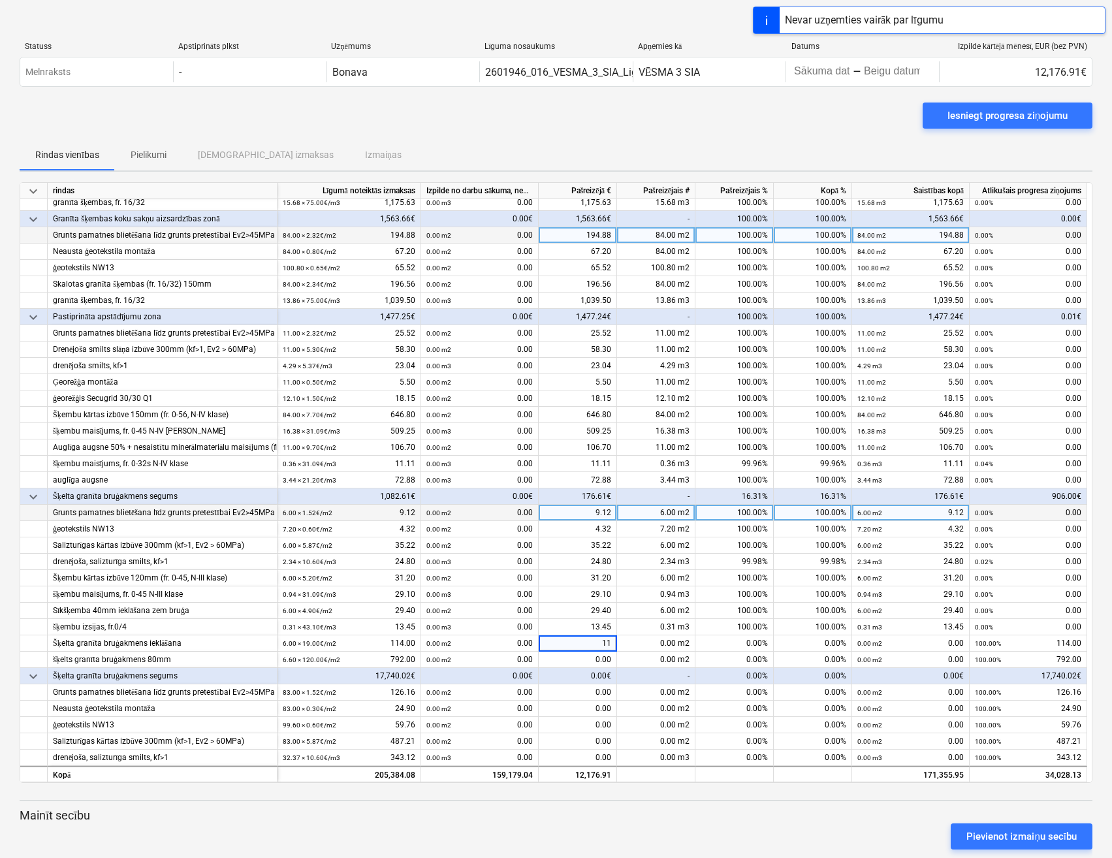
type input "114"
type input "792."
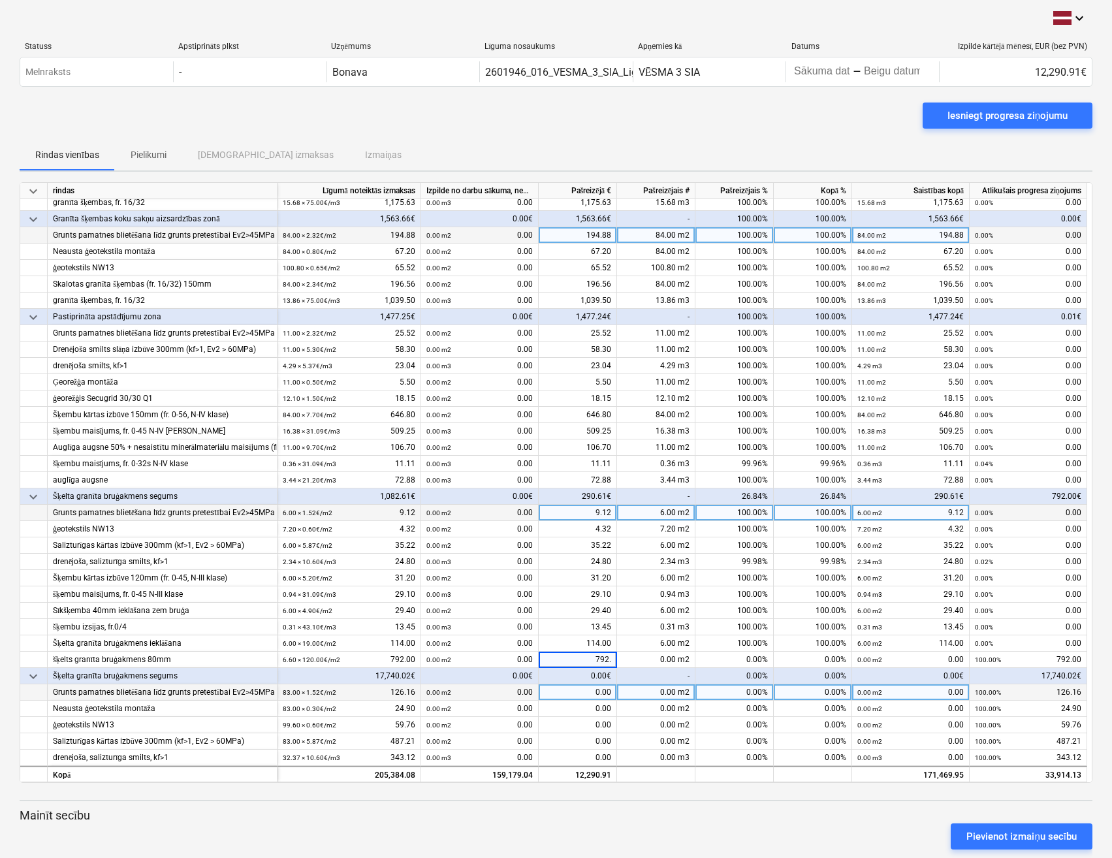
click at [583, 697] on div "0.00" at bounding box center [578, 692] width 78 height 16
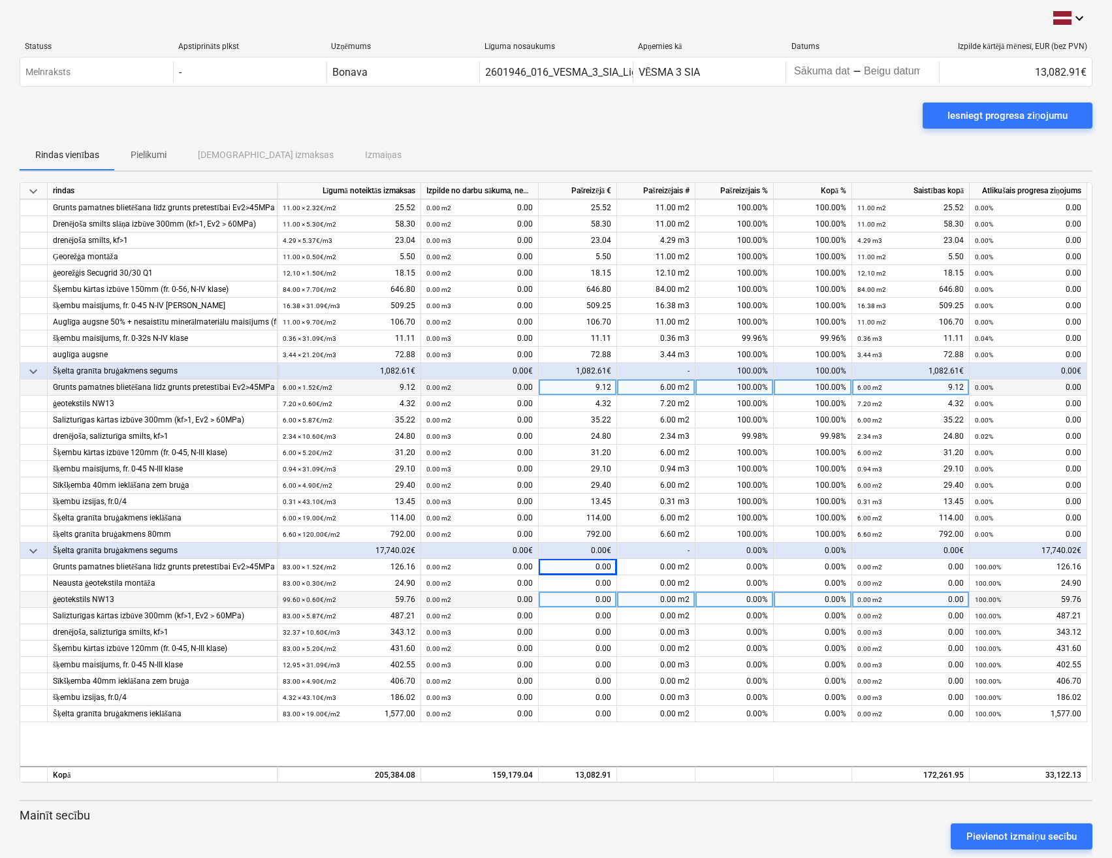
scroll to position [984, 0]
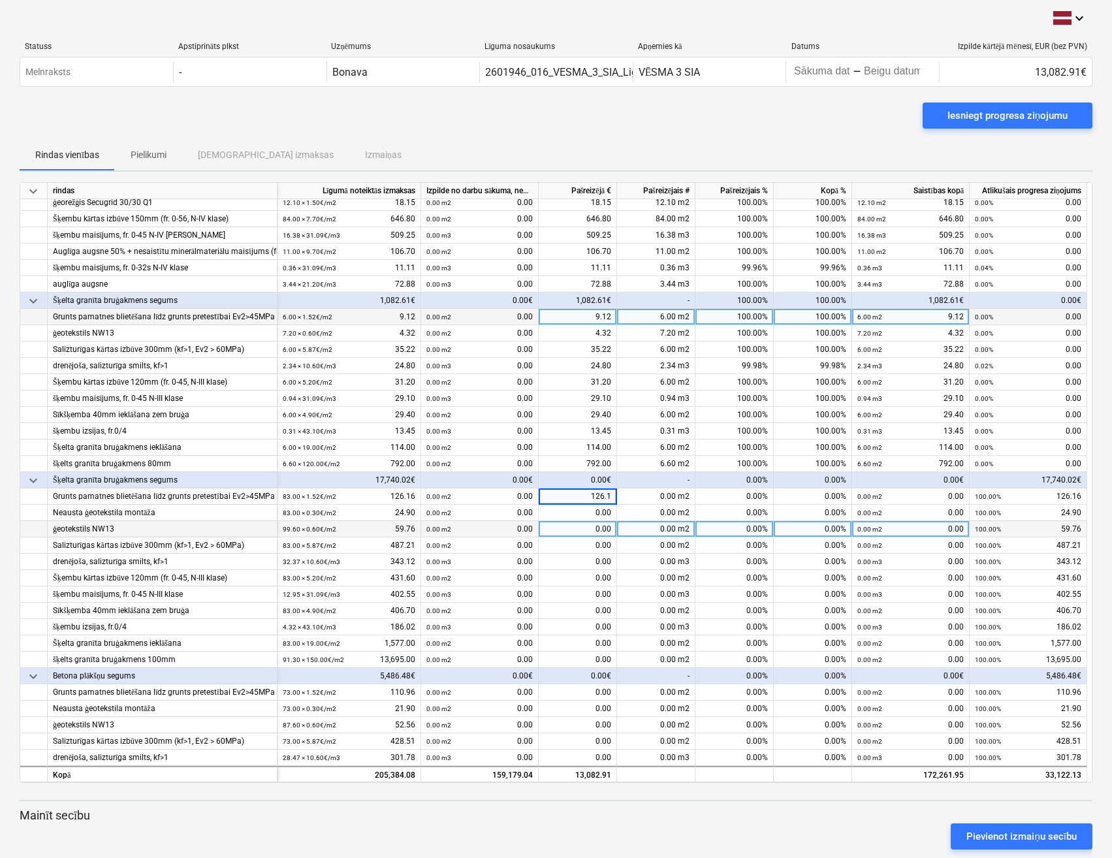
type input "126.16"
type input "24.90"
click at [580, 529] on div "0.00" at bounding box center [578, 529] width 78 height 16
type input "59.76"
type input "487.21"
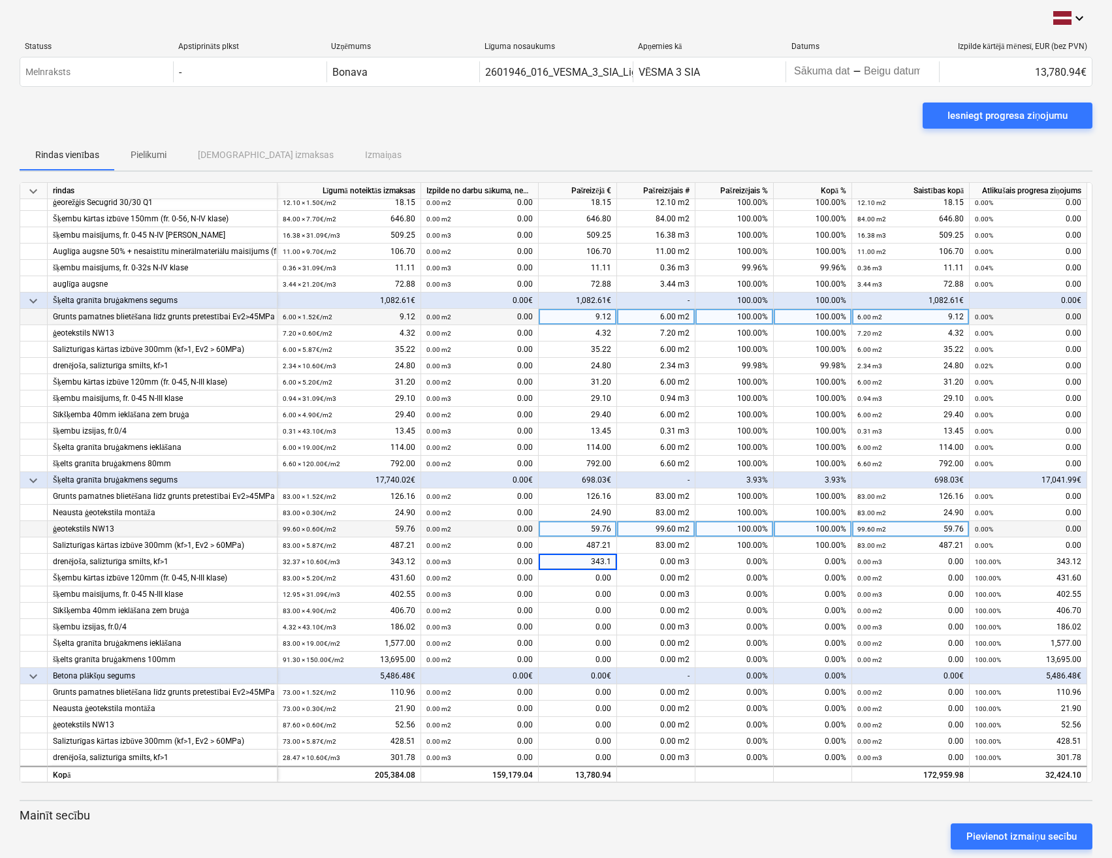
type input "343.12"
type input "431.60"
type input "402.55"
type input "406.70"
type input "186.02"
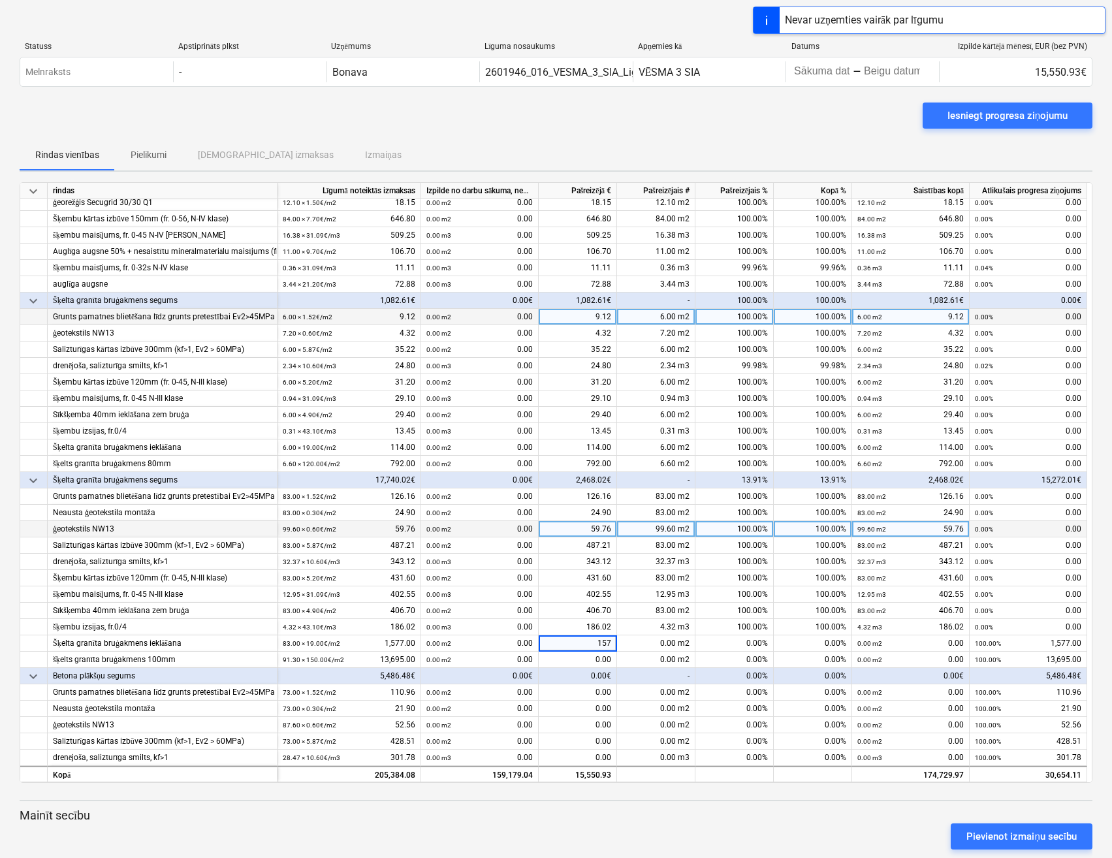
type input "1577"
type input "13695"
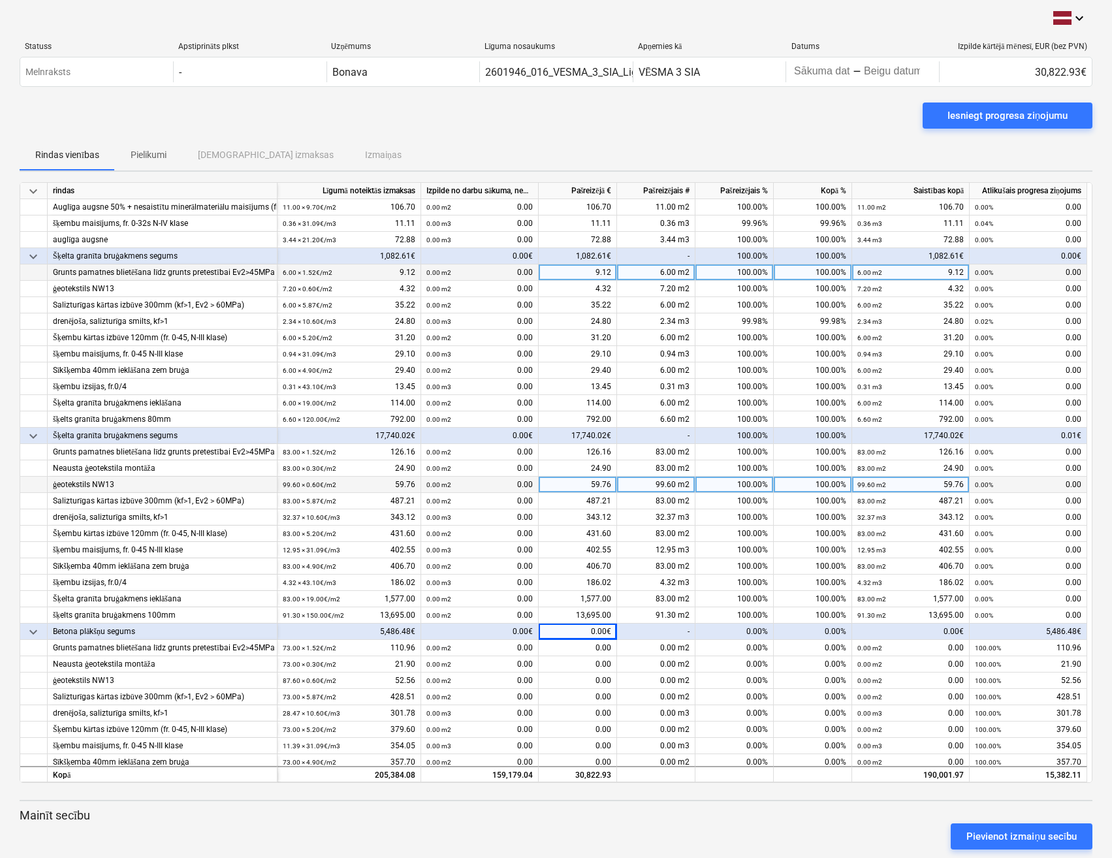
scroll to position [1049, 0]
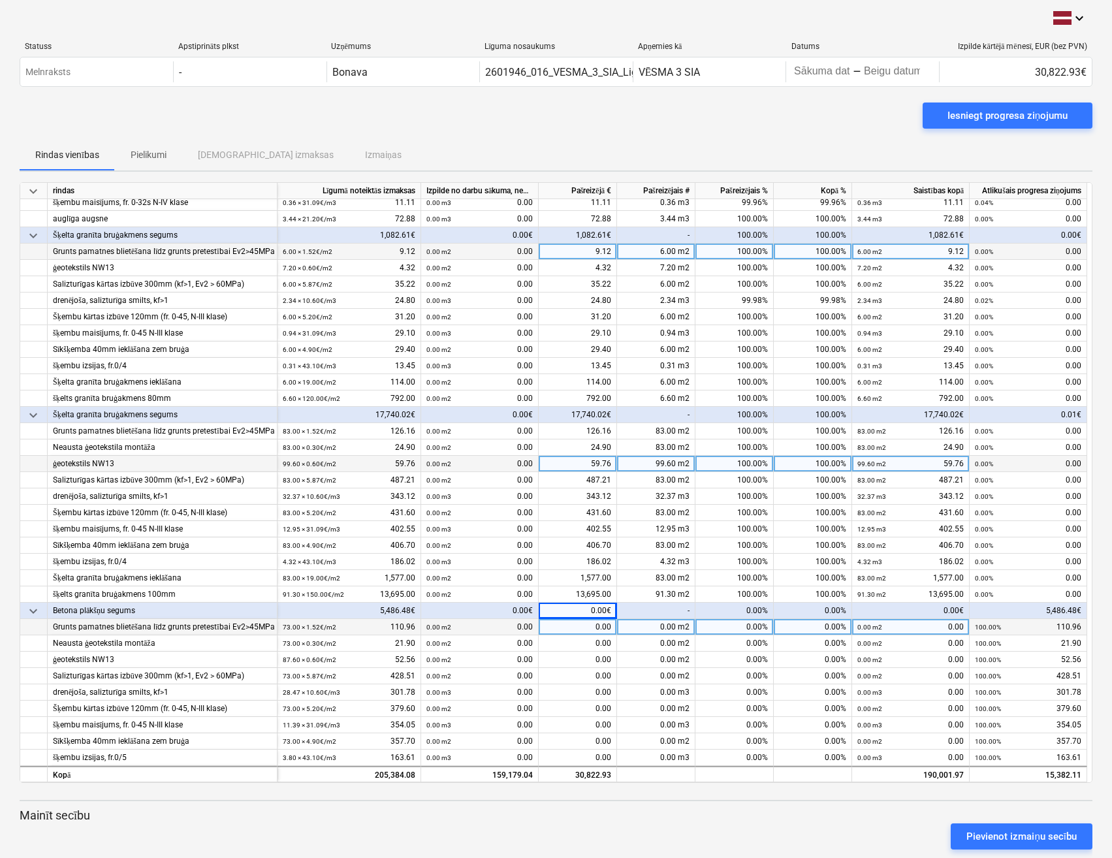
click at [590, 624] on div "0.00" at bounding box center [578, 627] width 78 height 16
type input "110.96"
type input "21.90"
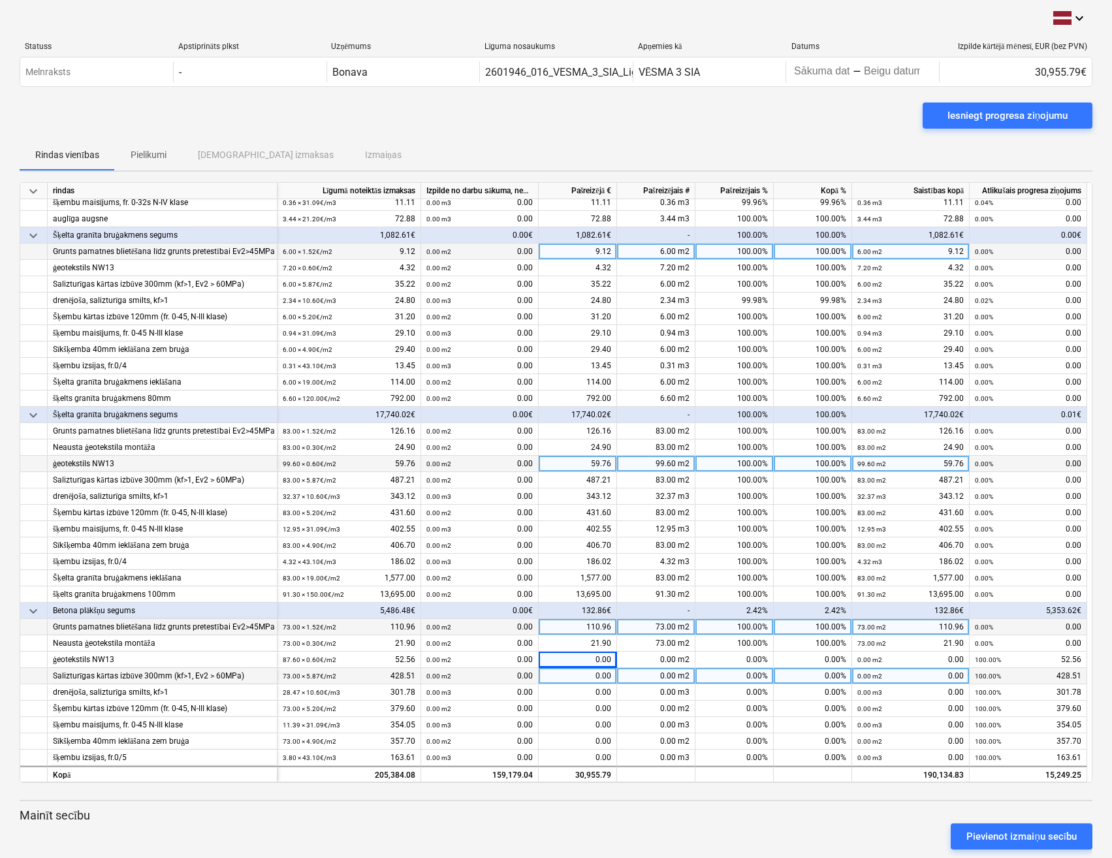
click at [565, 678] on div "0.00" at bounding box center [578, 676] width 78 height 16
click at [593, 655] on div "0.00" at bounding box center [578, 660] width 78 height 16
type input "52.56"
type input "426.51"
type input "301.78"
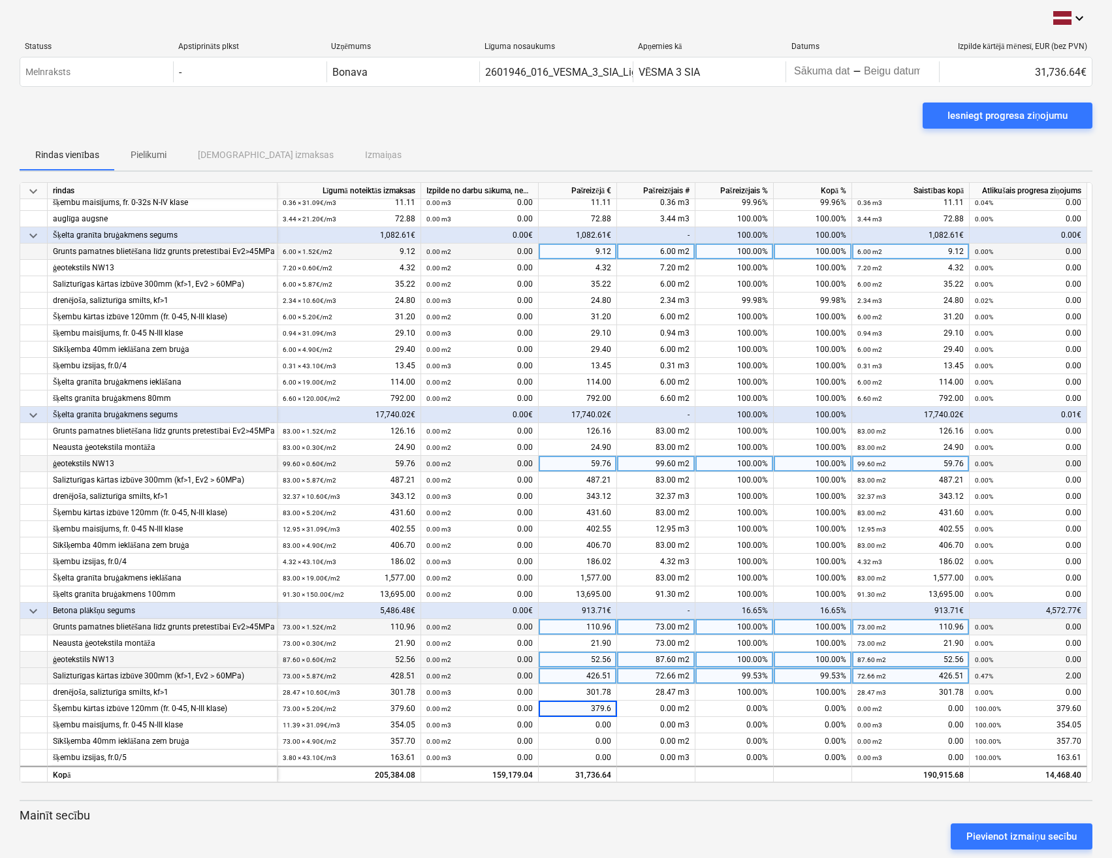
type input "379.60"
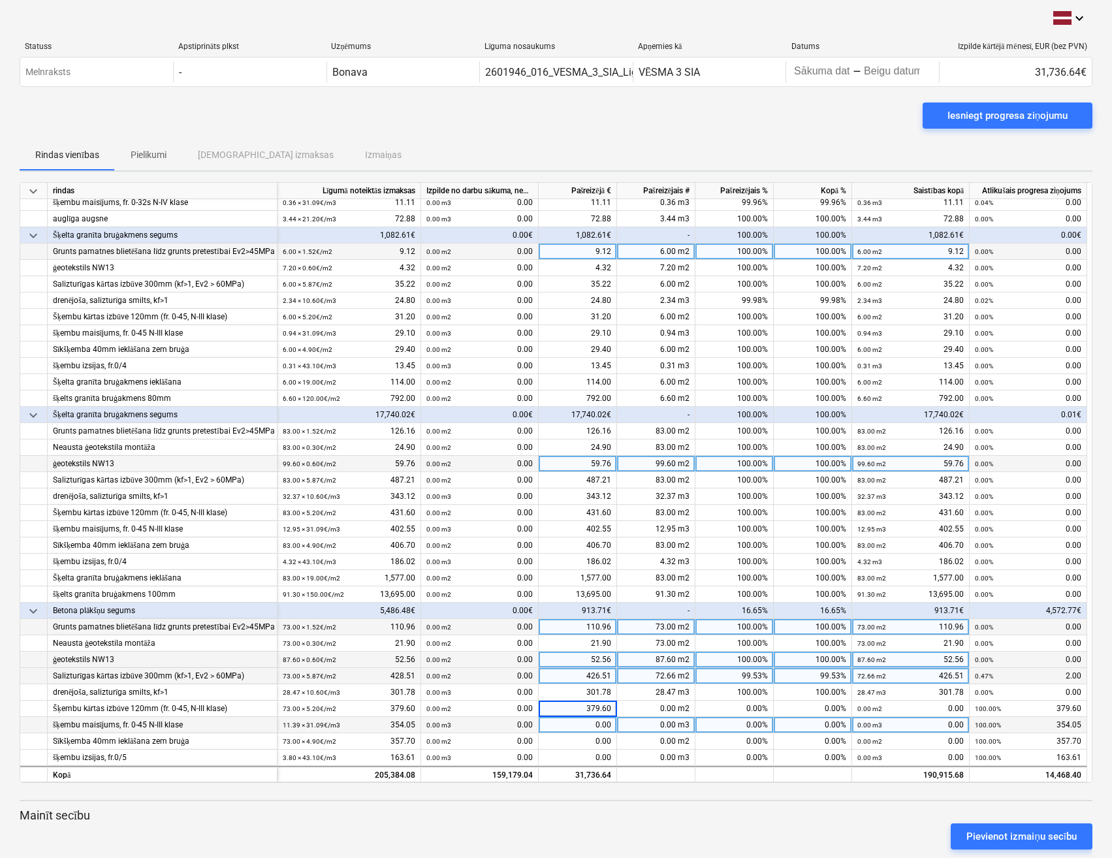
click at [661, 719] on div "0.00 m3" at bounding box center [656, 725] width 78 height 16
click at [589, 723] on div "0.00" at bounding box center [578, 725] width 78 height 16
type input "354.05"
type input "357.70"
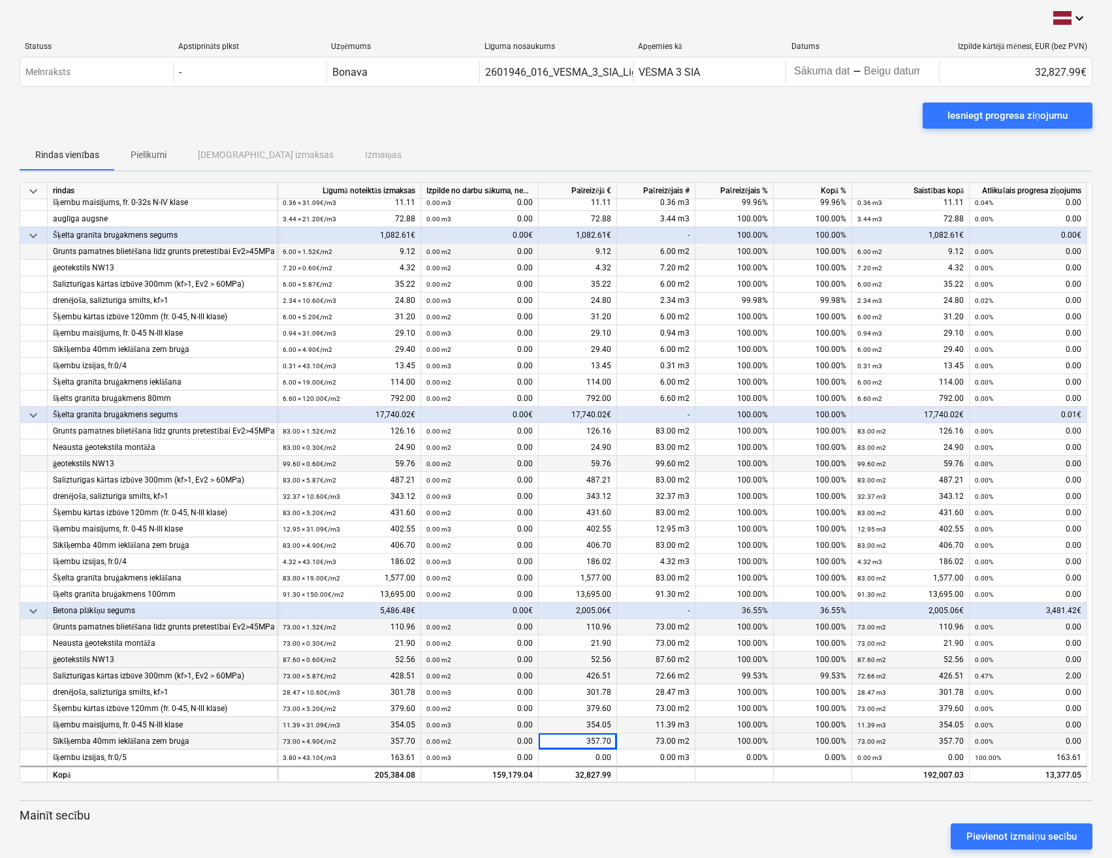
click at [644, 742] on div "73.00 m2" at bounding box center [656, 741] width 78 height 16
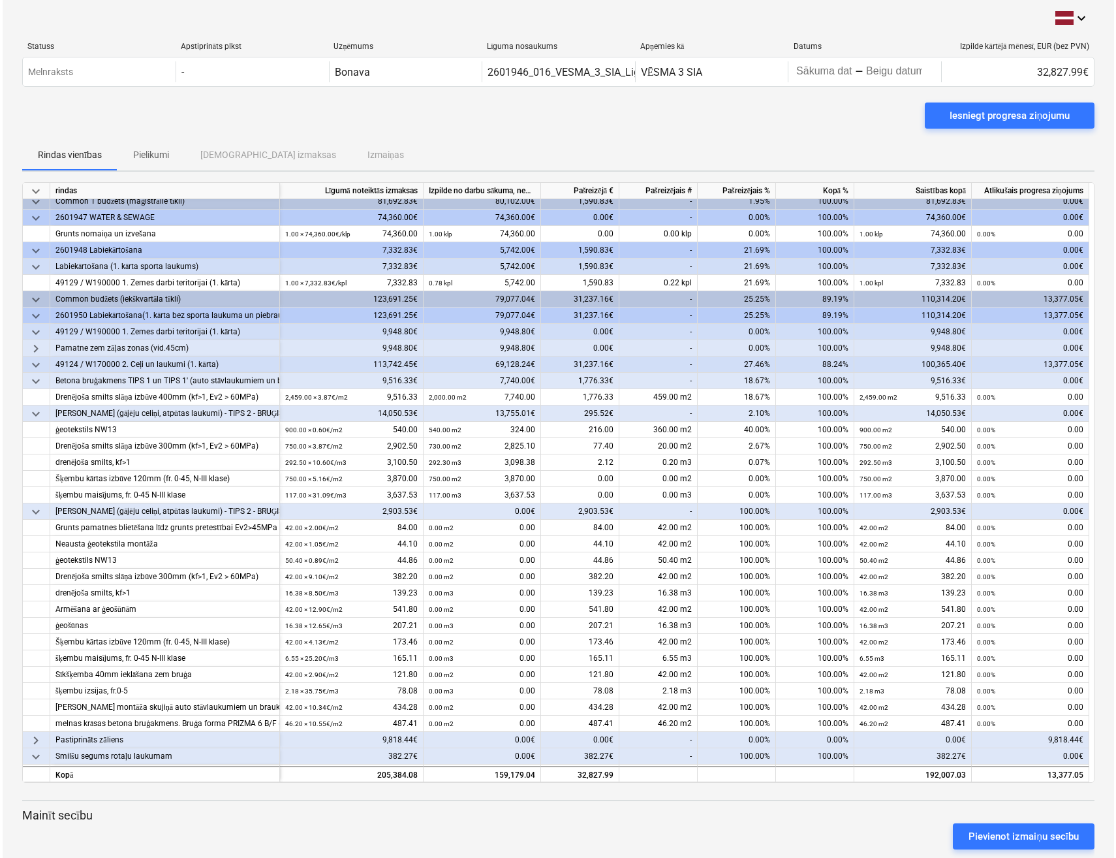
scroll to position [0, 0]
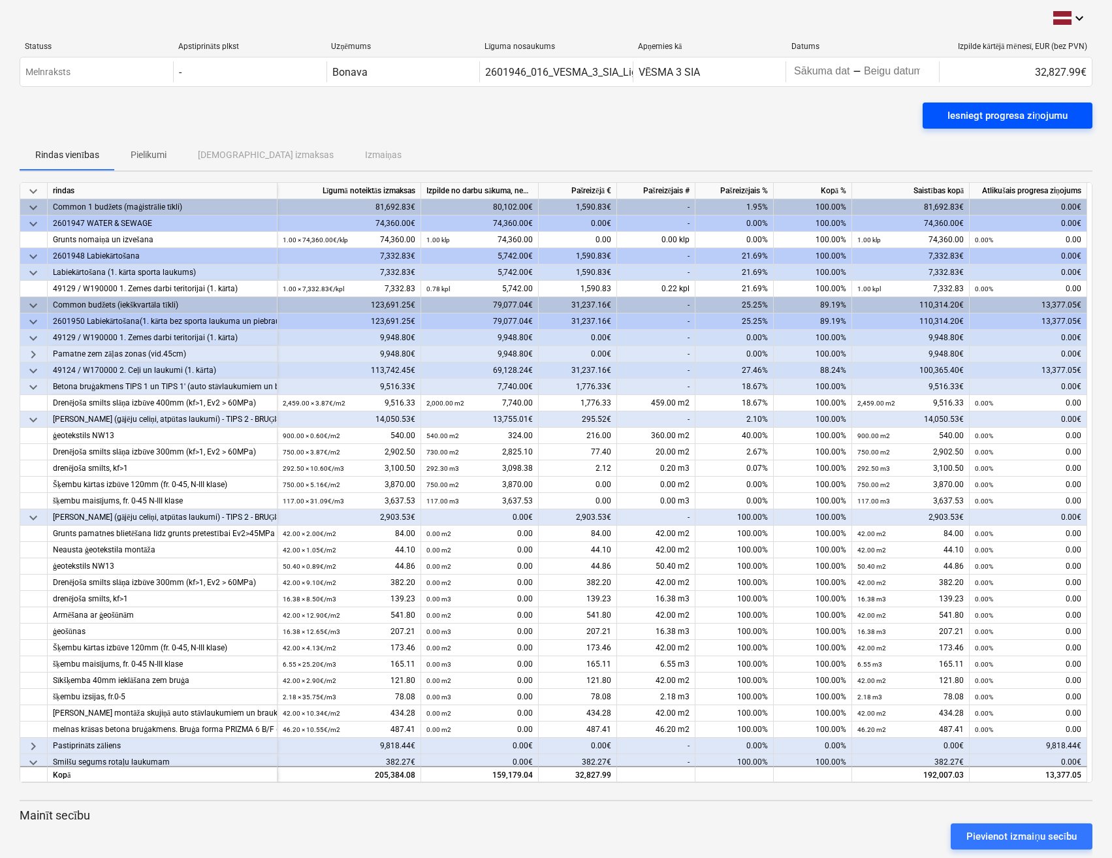
click at [1043, 111] on div "Iesniegt progresa ziņojumu" at bounding box center [1007, 115] width 120 height 17
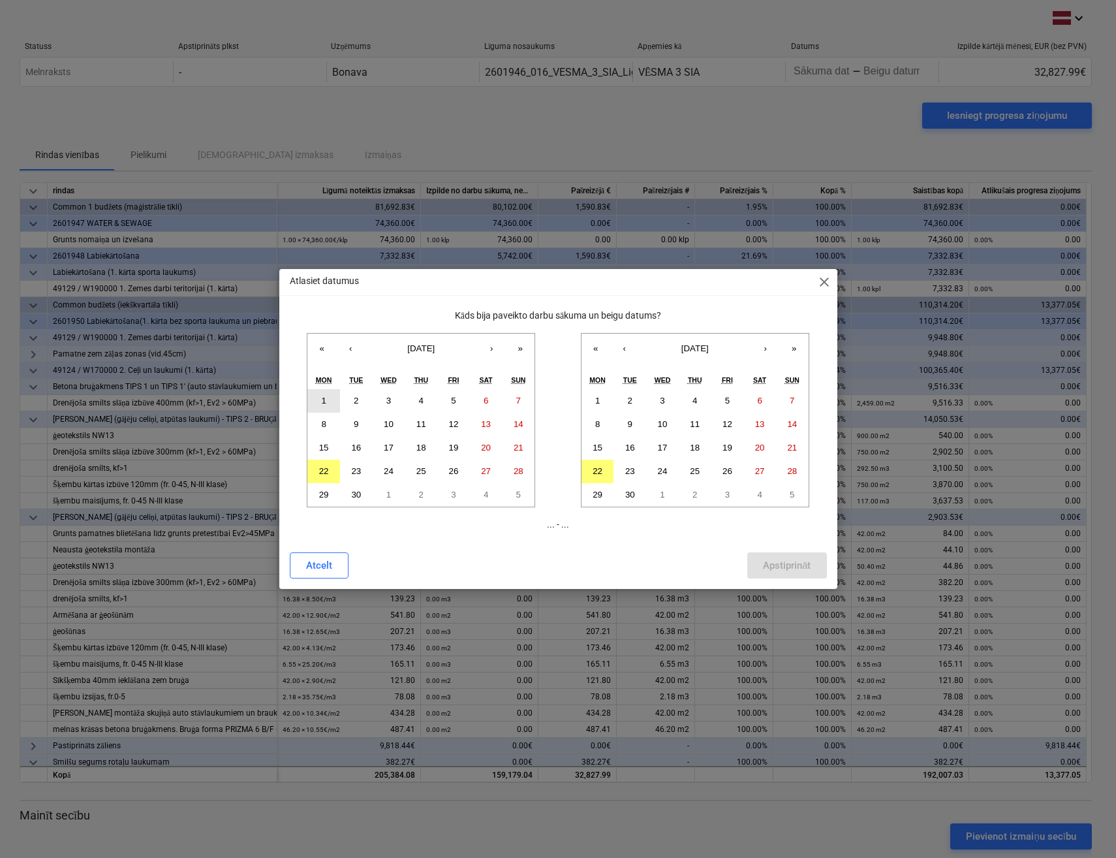
click at [325, 397] on abbr "1" at bounding box center [323, 401] width 5 height 10
click at [601, 469] on abbr "22" at bounding box center [598, 471] width 10 height 10
click at [779, 569] on div "Apstiprināt" at bounding box center [787, 565] width 48 height 17
